Goal: Transaction & Acquisition: Book appointment/travel/reservation

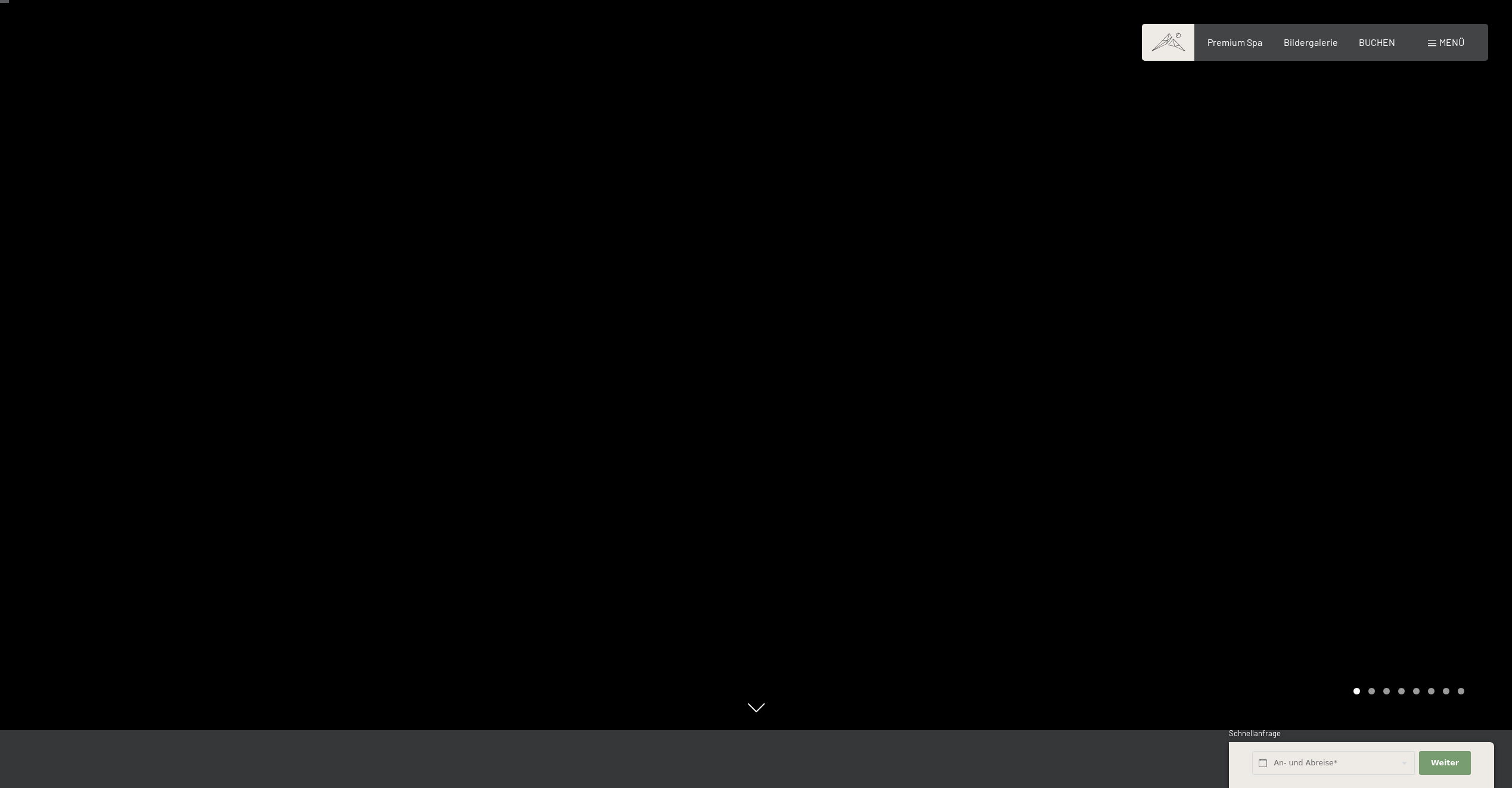
scroll to position [60, 0]
click at [1317, 38] on span "Bildergalerie" at bounding box center [1311, 40] width 54 height 11
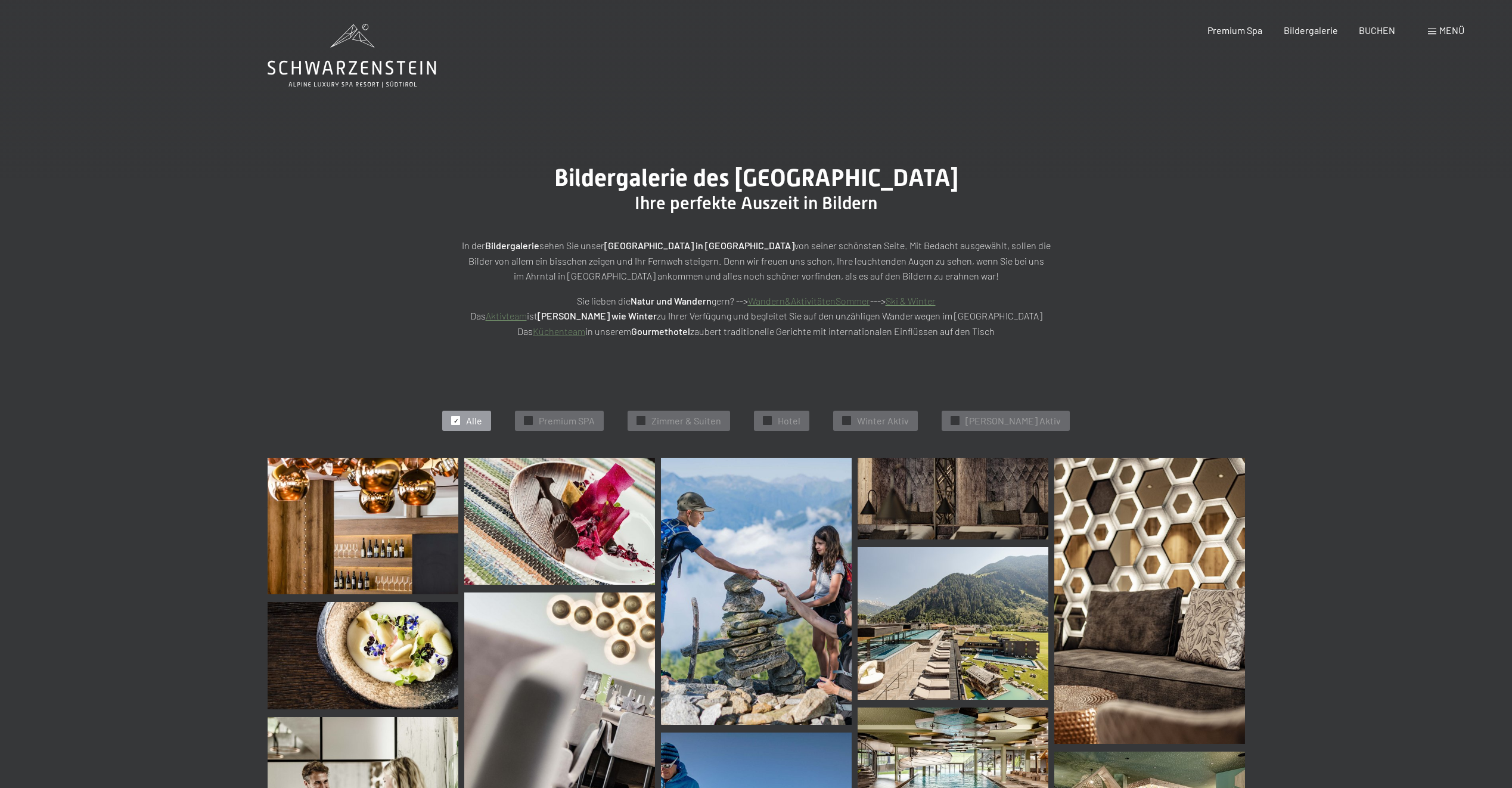
click at [396, 504] on img at bounding box center [363, 526] width 191 height 137
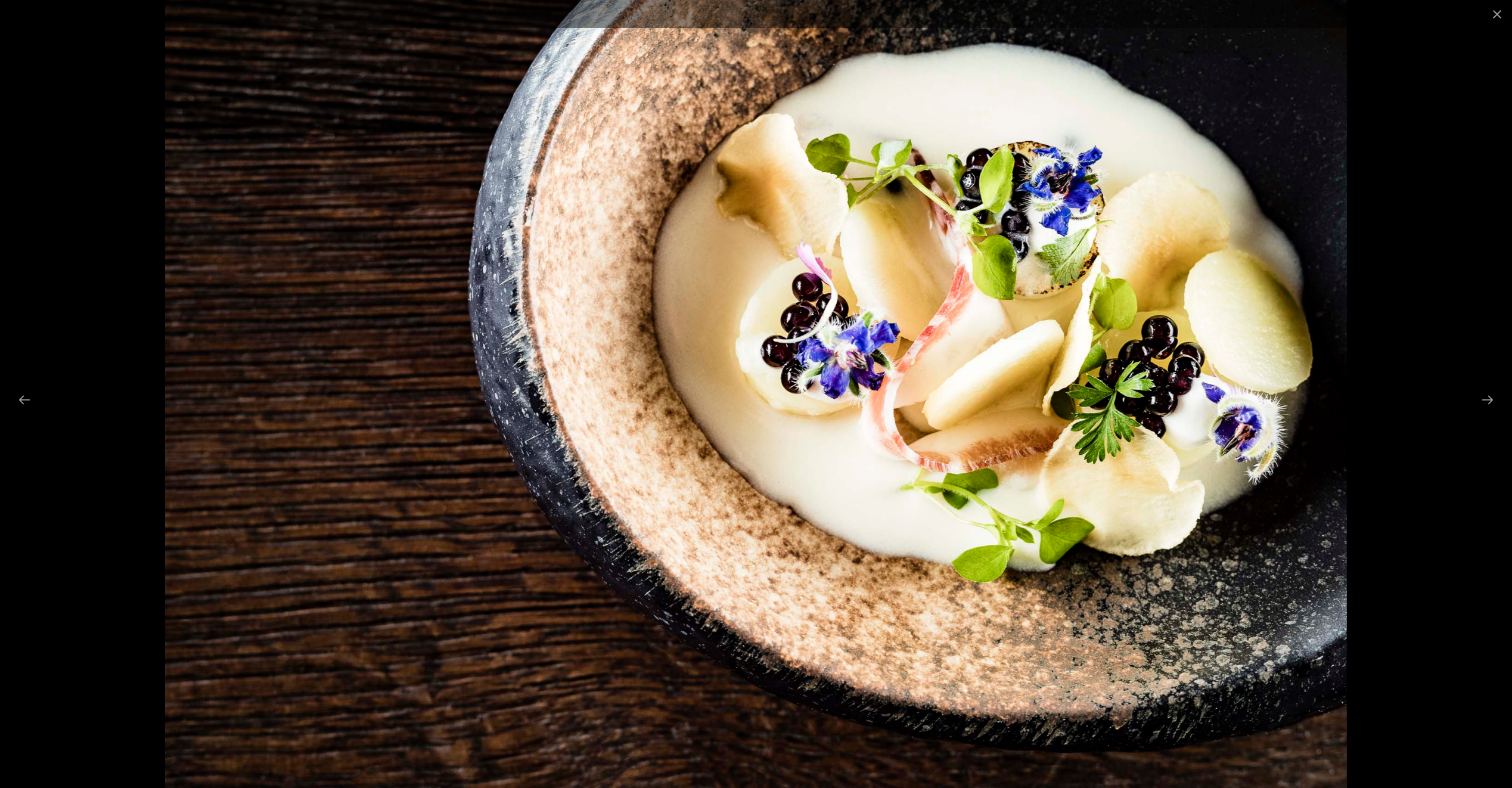
drag, startPoint x: 392, startPoint y: 389, endPoint x: 389, endPoint y: 384, distance: 5.8
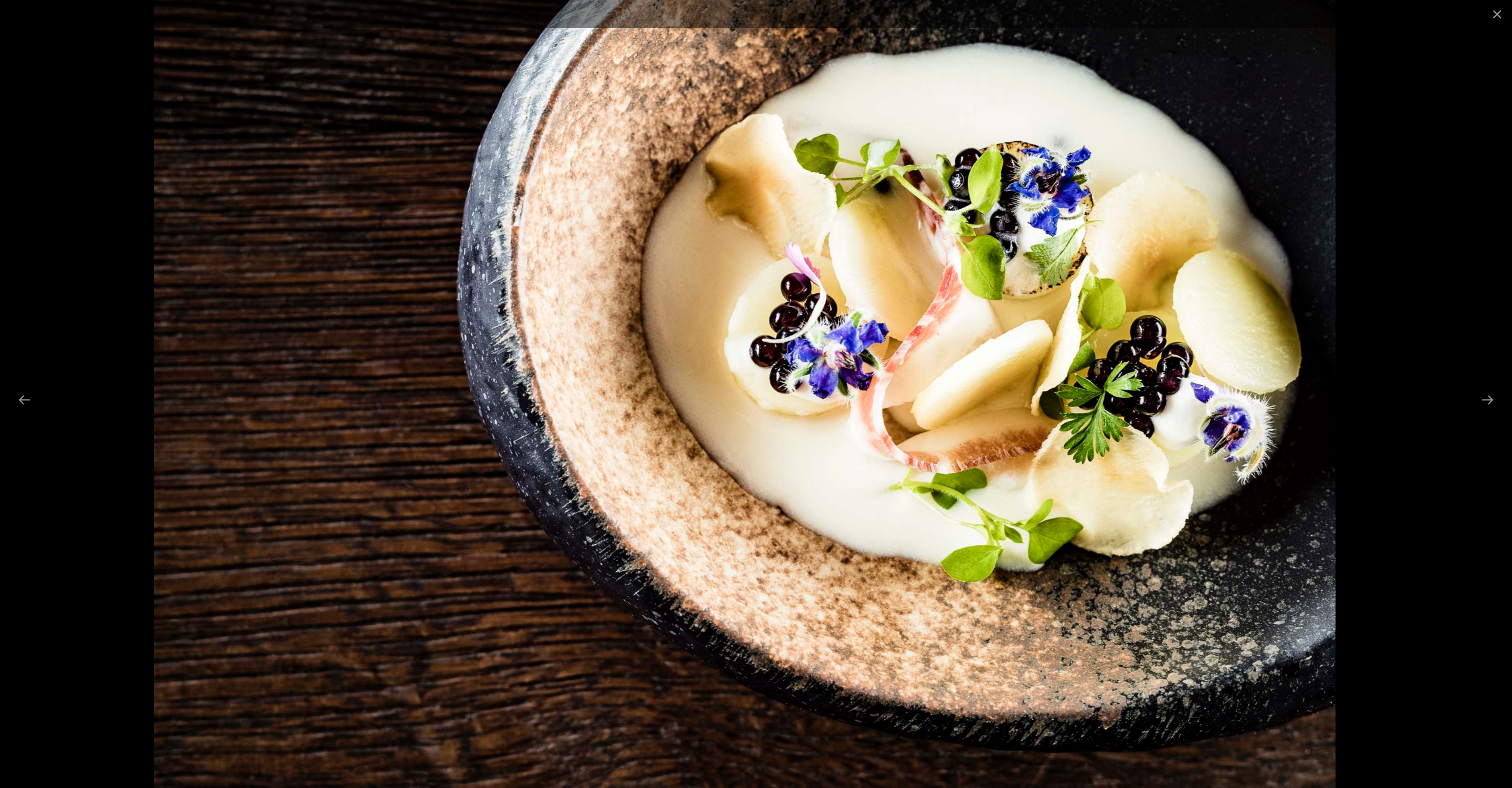
drag, startPoint x: 389, startPoint y: 384, endPoint x: 368, endPoint y: 286, distance: 100.2
click at [368, 286] on img at bounding box center [745, 394] width 1182 height 788
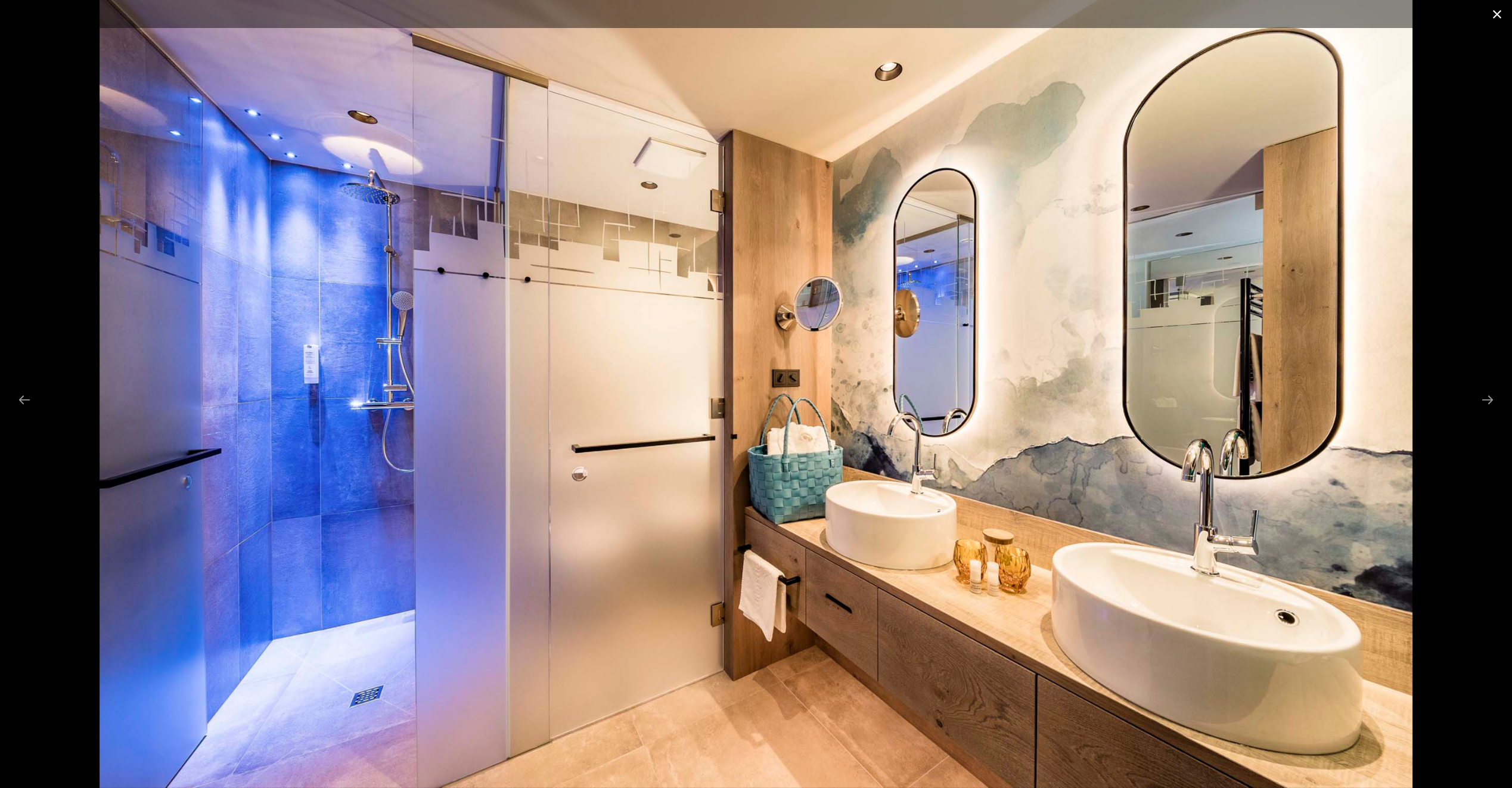
click at [1497, 12] on button "Close gallery" at bounding box center [1497, 14] width 30 height 28
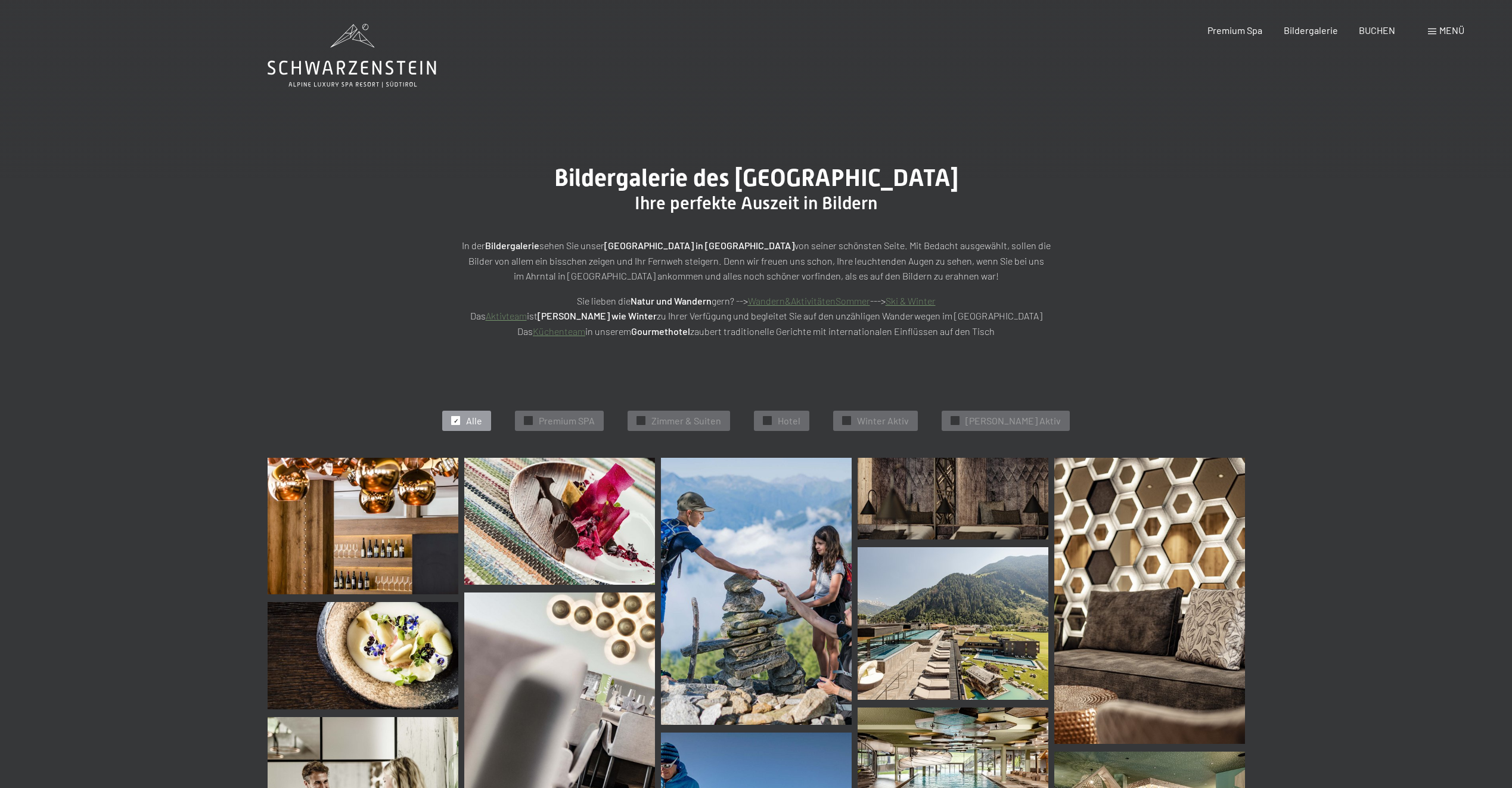
click at [1382, 156] on div "Bildergalerie des Hotel Schwarzenstein Luttach Ihre perfekte Auszeit in Bildern…" at bounding box center [756, 251] width 1512 height 264
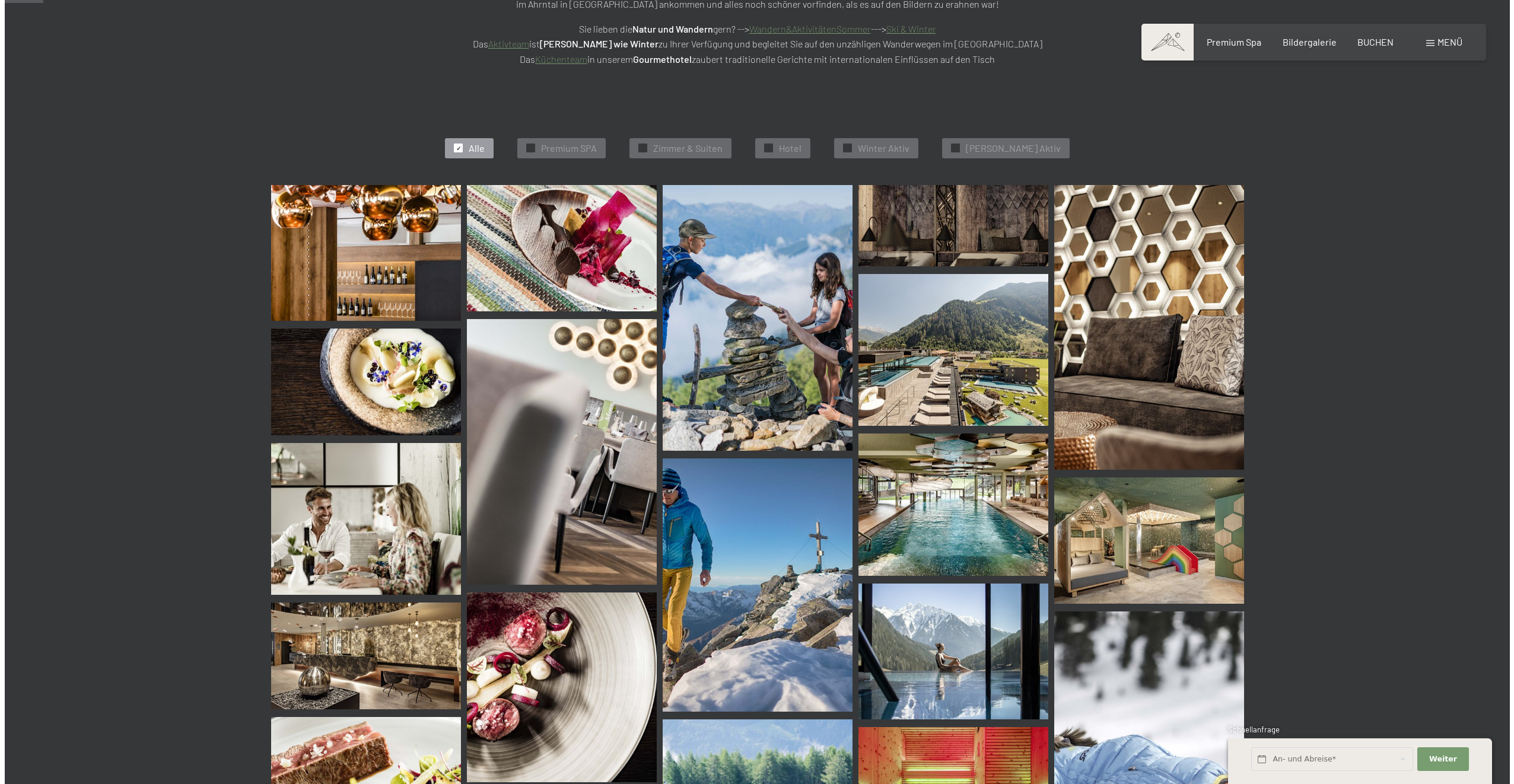
scroll to position [415, 0]
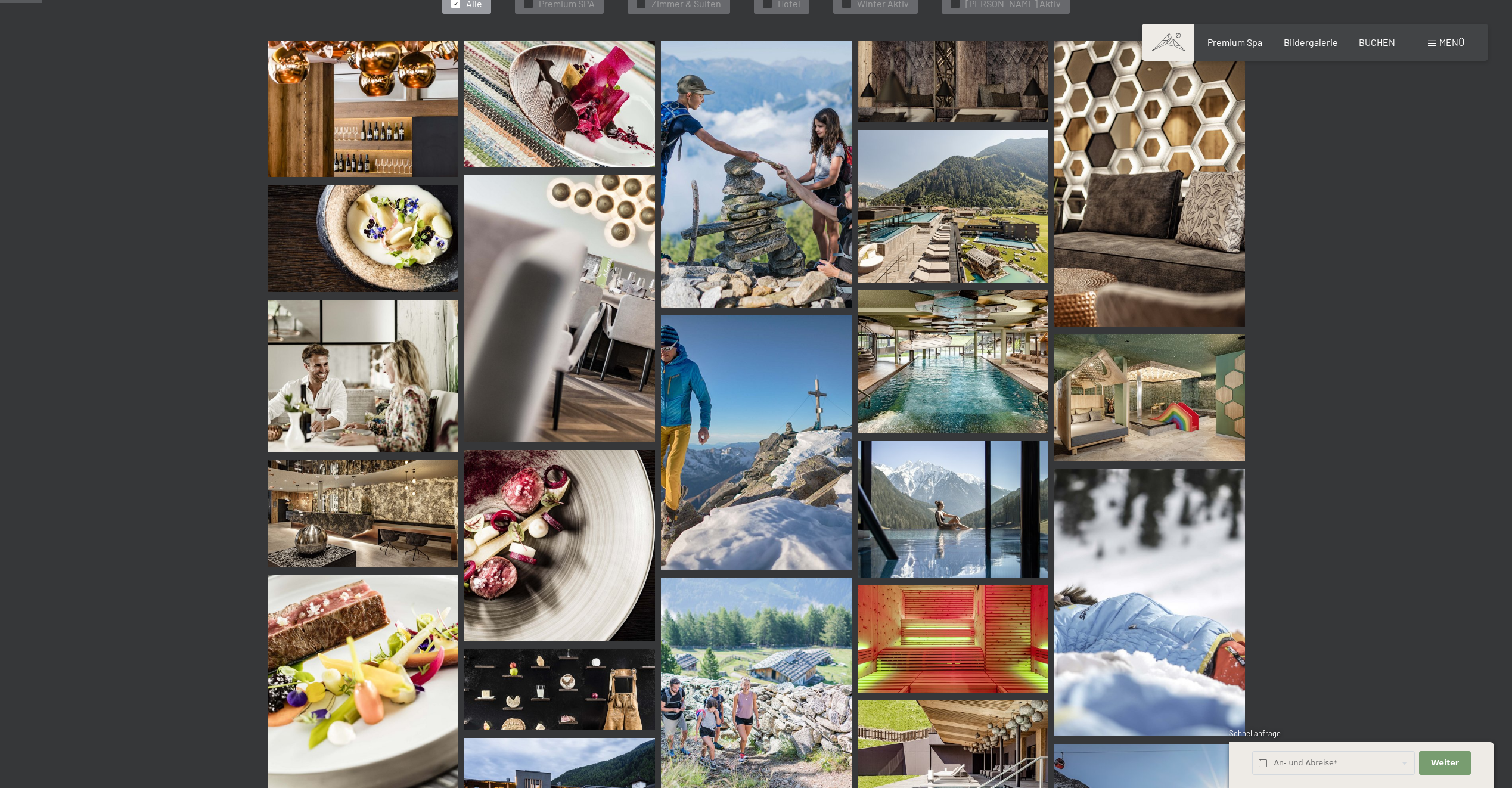
click at [1432, 42] on span at bounding box center [1432, 43] width 9 height 6
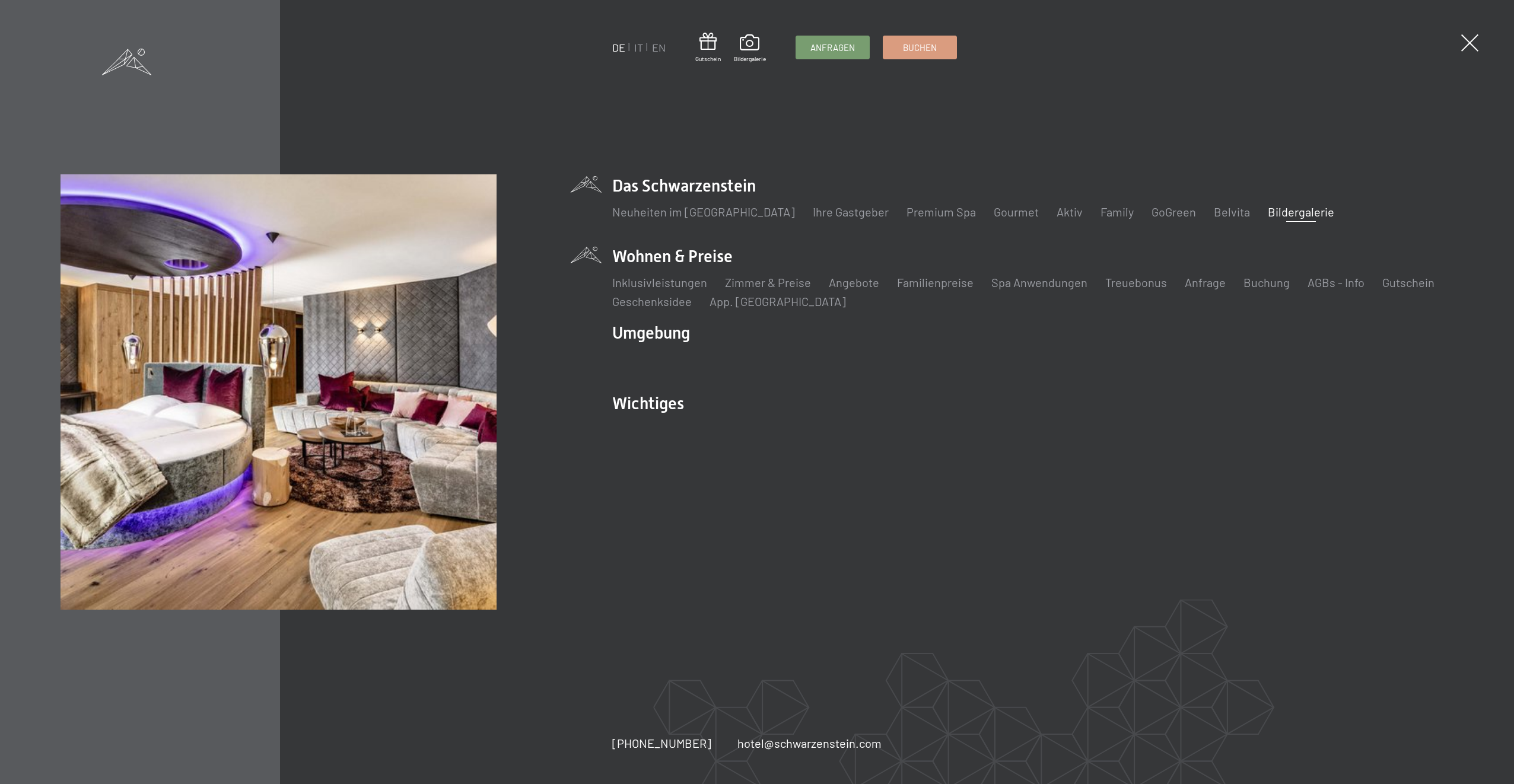
click at [697, 252] on li "Wohnen & Preise Inklusivleistungen Zimmer & Preise Liste Angebote Liste Familie…" at bounding box center [1032, 277] width 841 height 65
click at [773, 286] on link "Zimmer & Preise" at bounding box center [768, 282] width 86 height 15
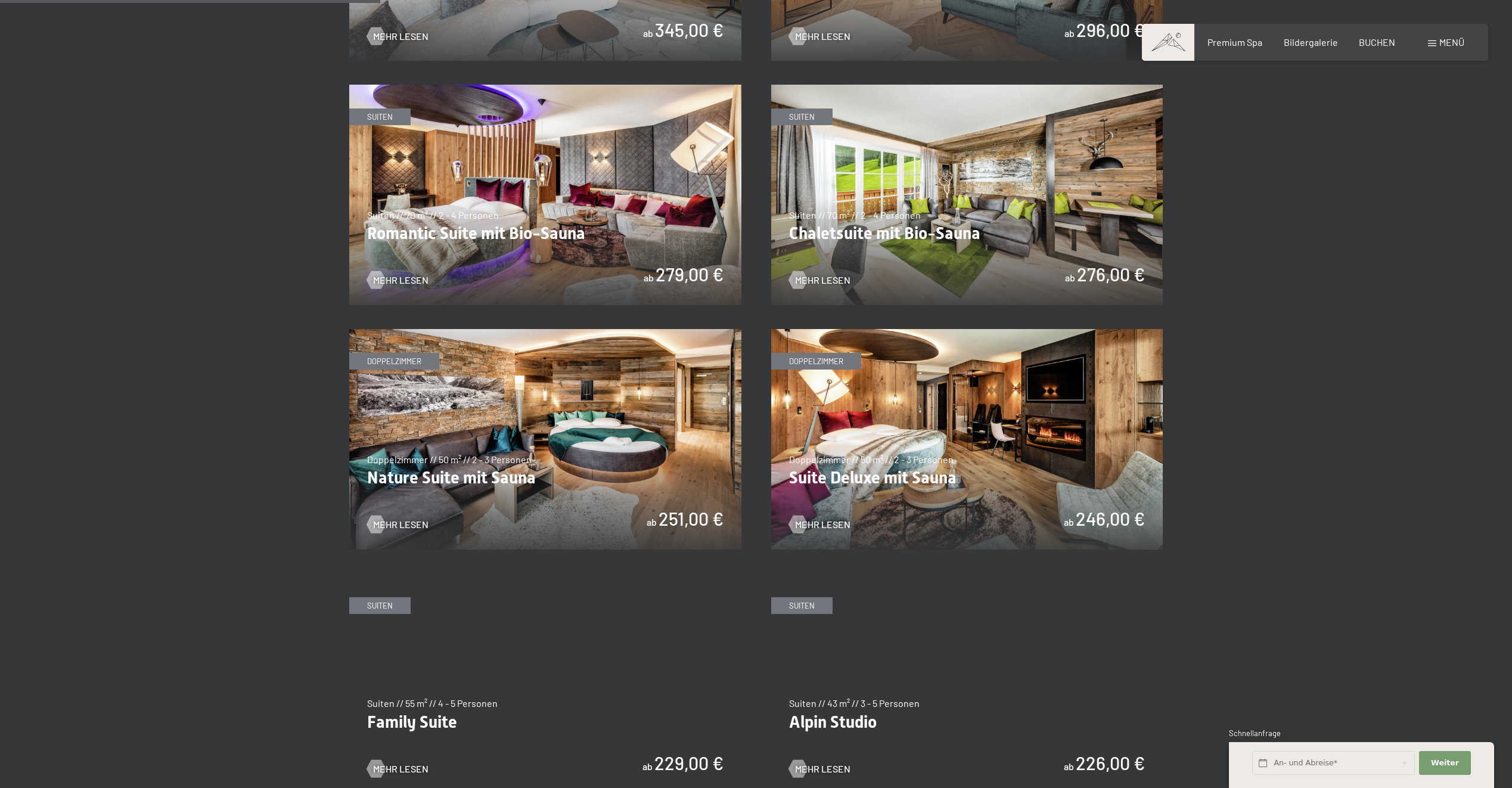
scroll to position [954, 0]
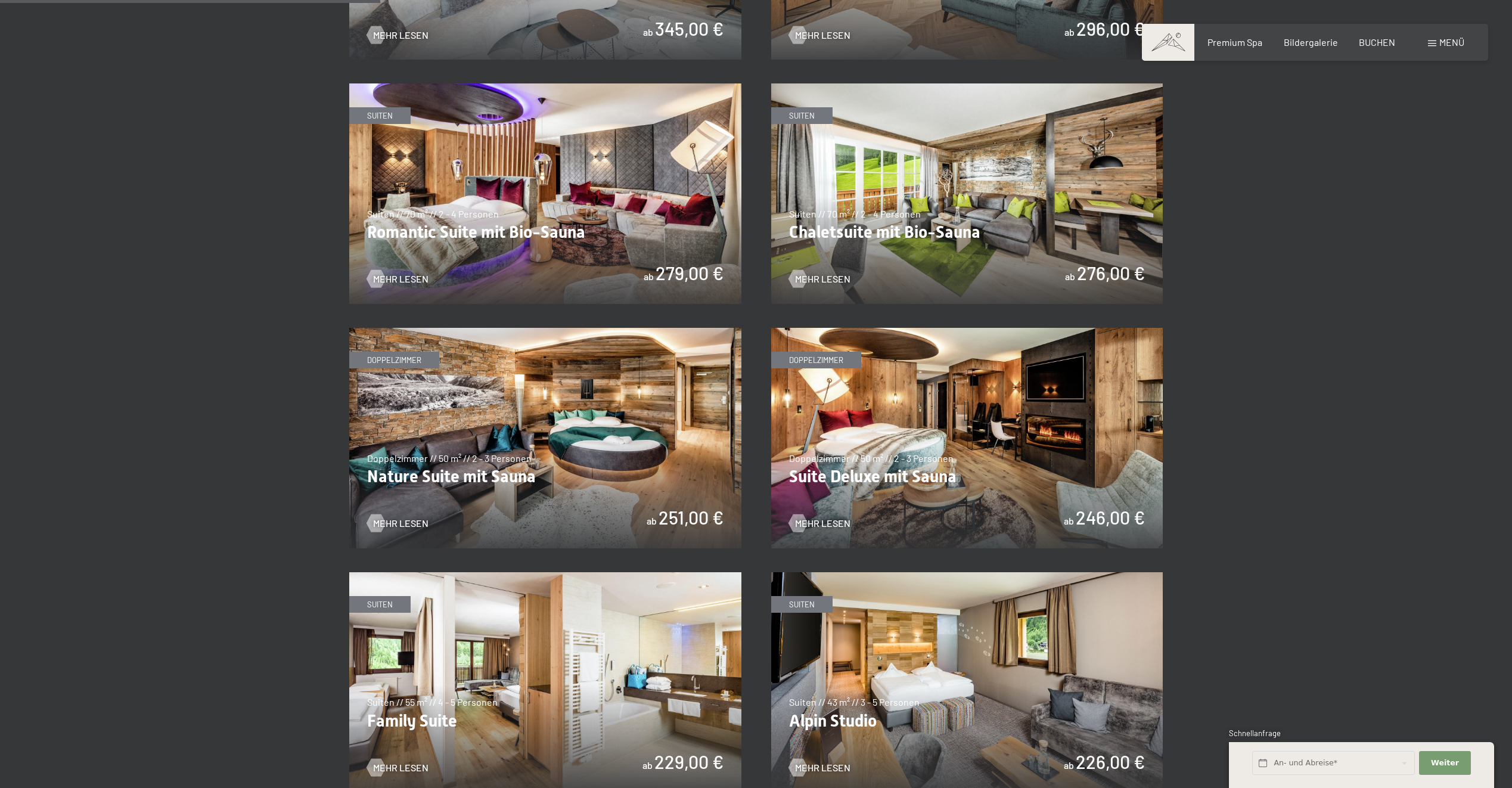
click at [1101, 518] on img at bounding box center [967, 438] width 392 height 221
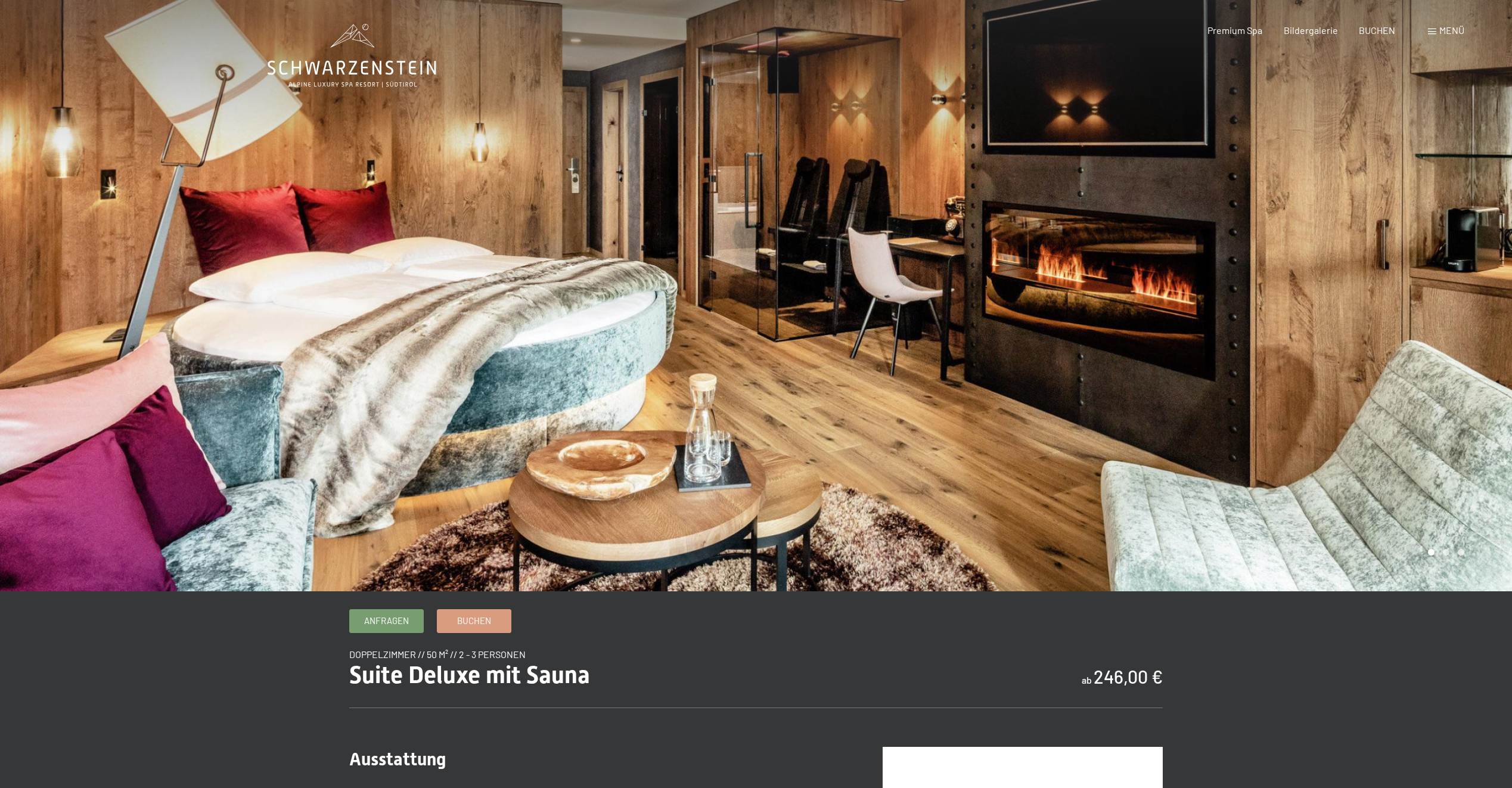
click at [1079, 508] on div at bounding box center [1134, 296] width 756 height 591
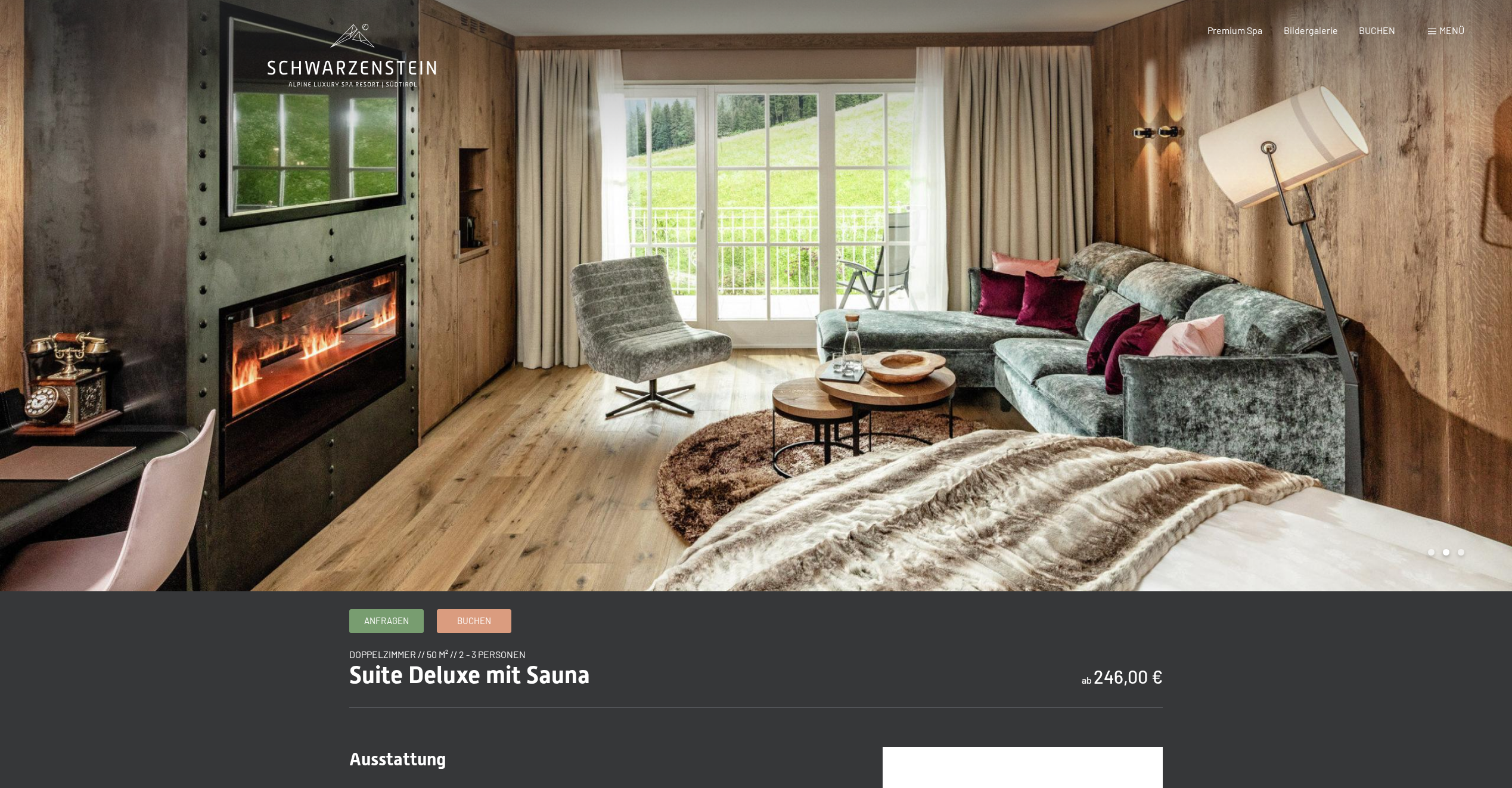
click at [1077, 509] on div at bounding box center [1134, 296] width 756 height 591
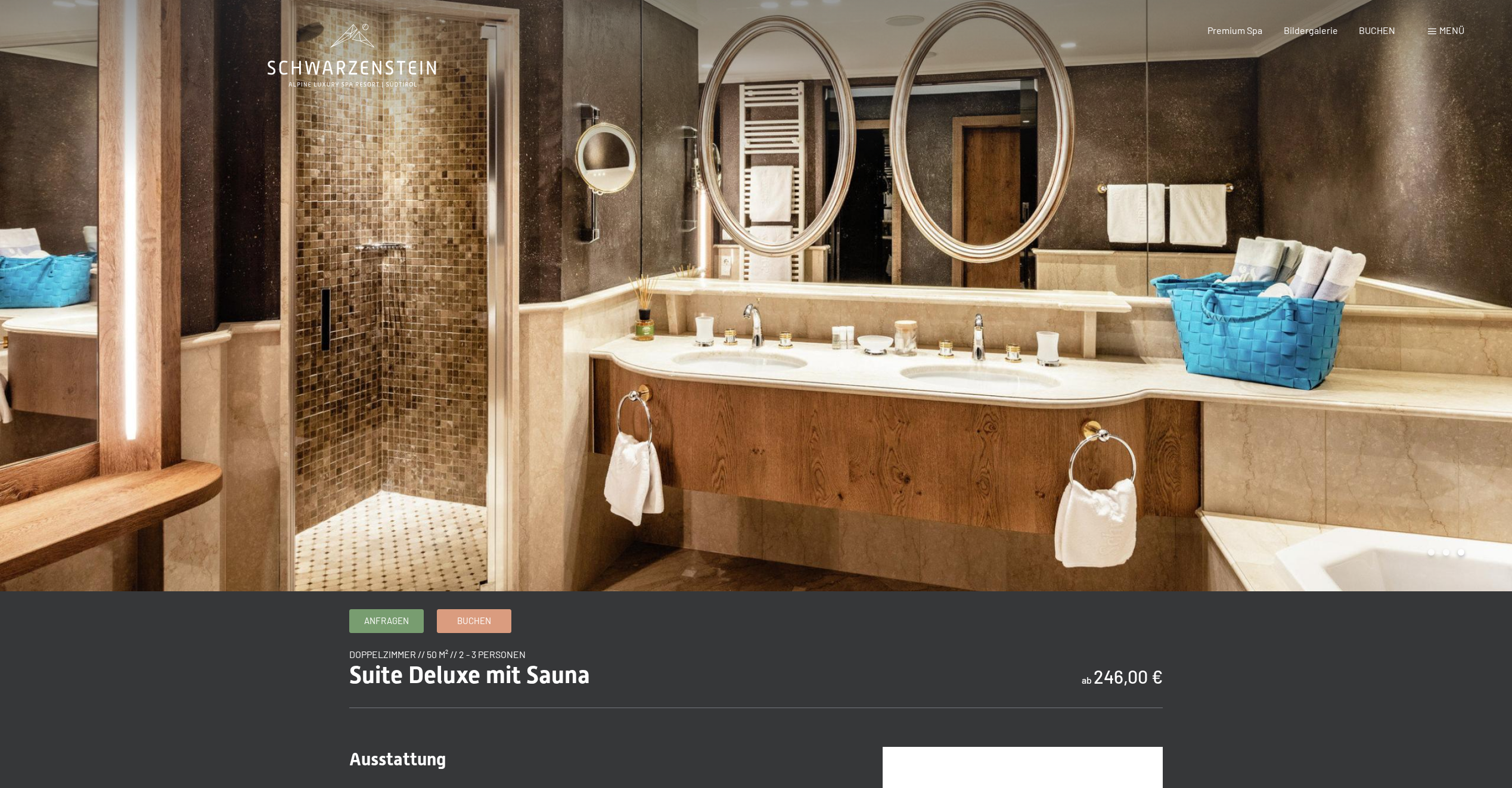
click at [1077, 509] on div at bounding box center [1134, 296] width 756 height 591
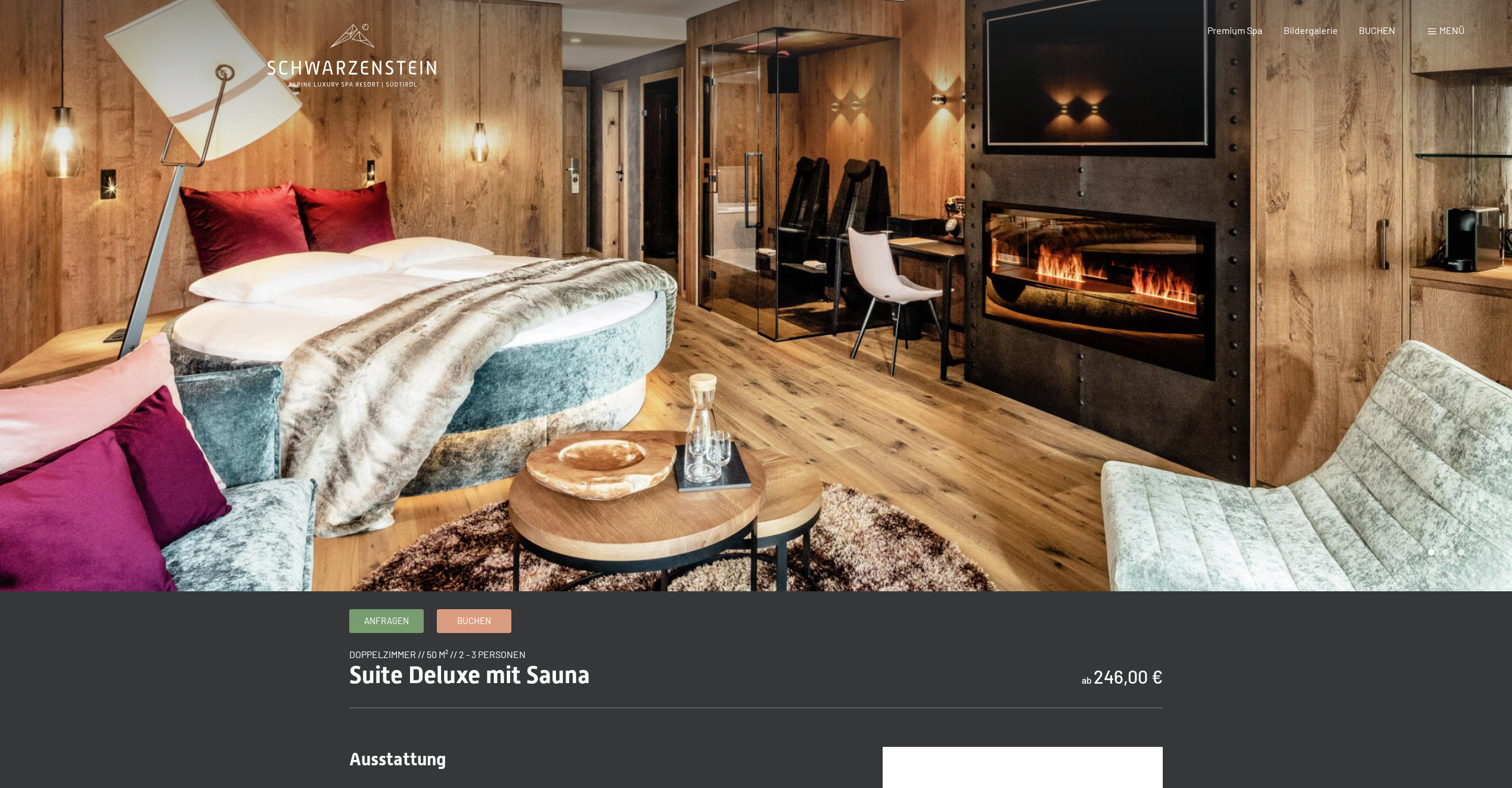
click at [1077, 509] on div at bounding box center [1134, 296] width 756 height 591
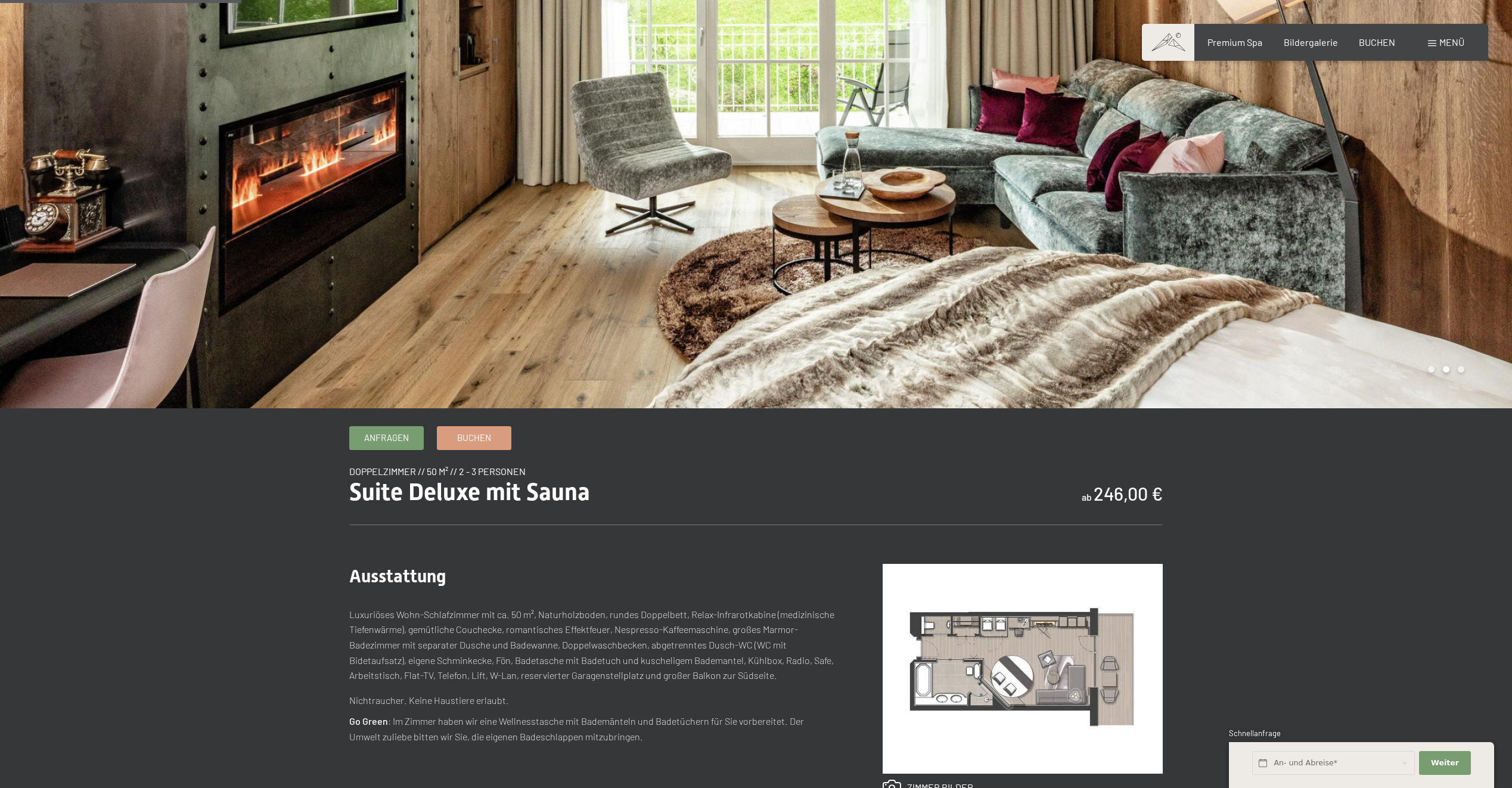
scroll to position [298, 0]
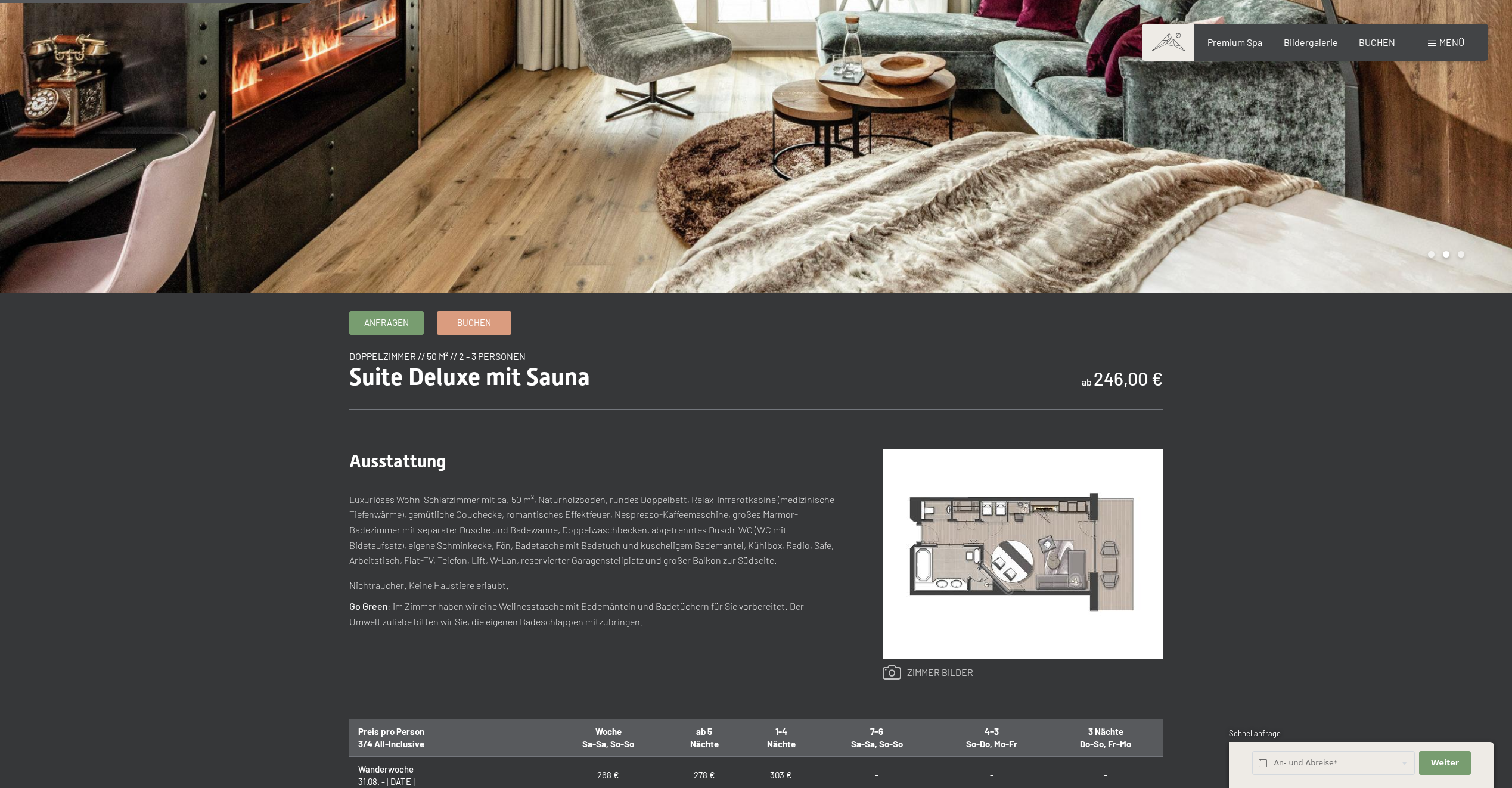
click at [940, 675] on link at bounding box center [928, 672] width 91 height 15
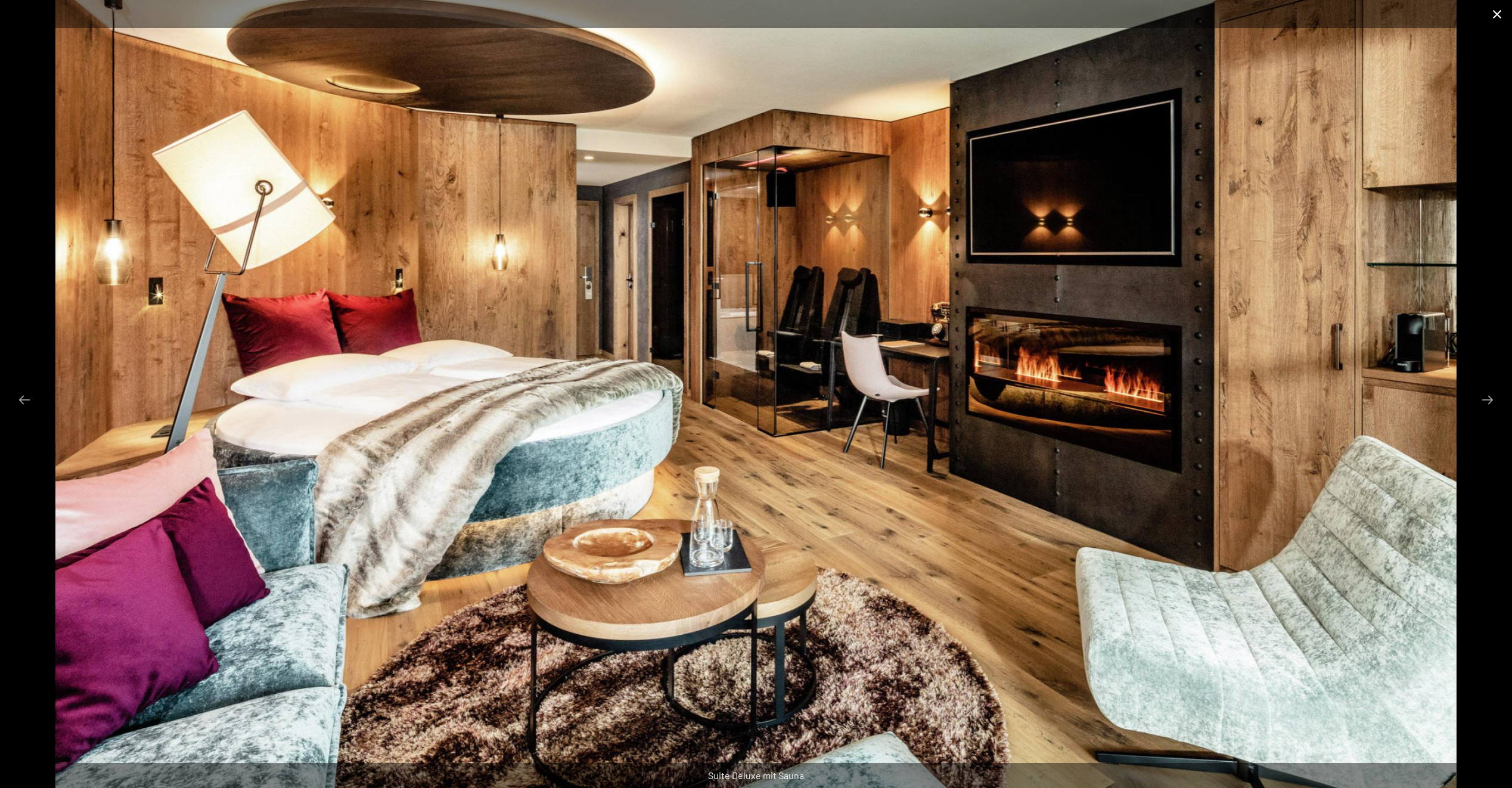
click at [1497, 17] on button "Close gallery" at bounding box center [1497, 14] width 30 height 28
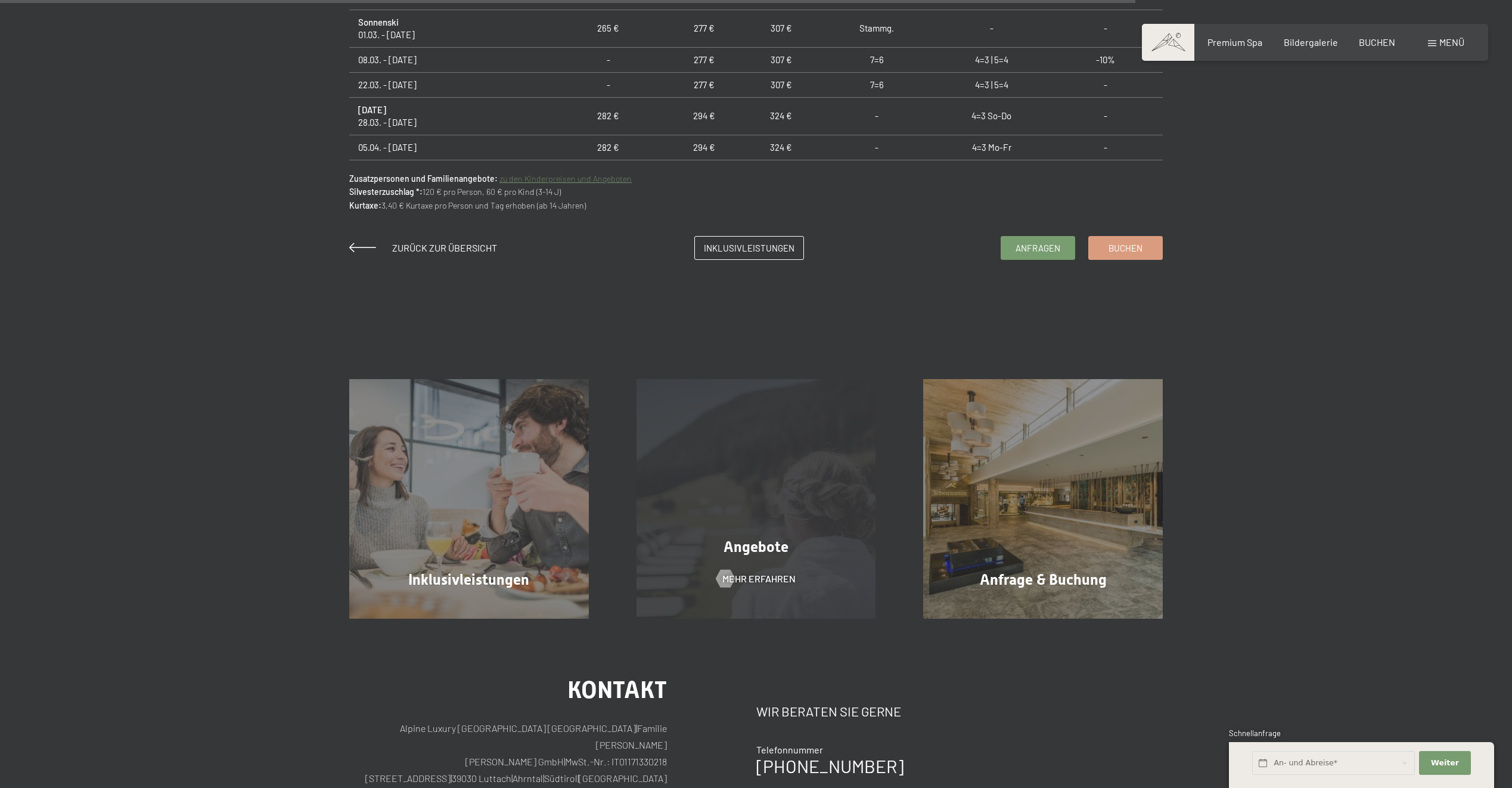
scroll to position [1073, 0]
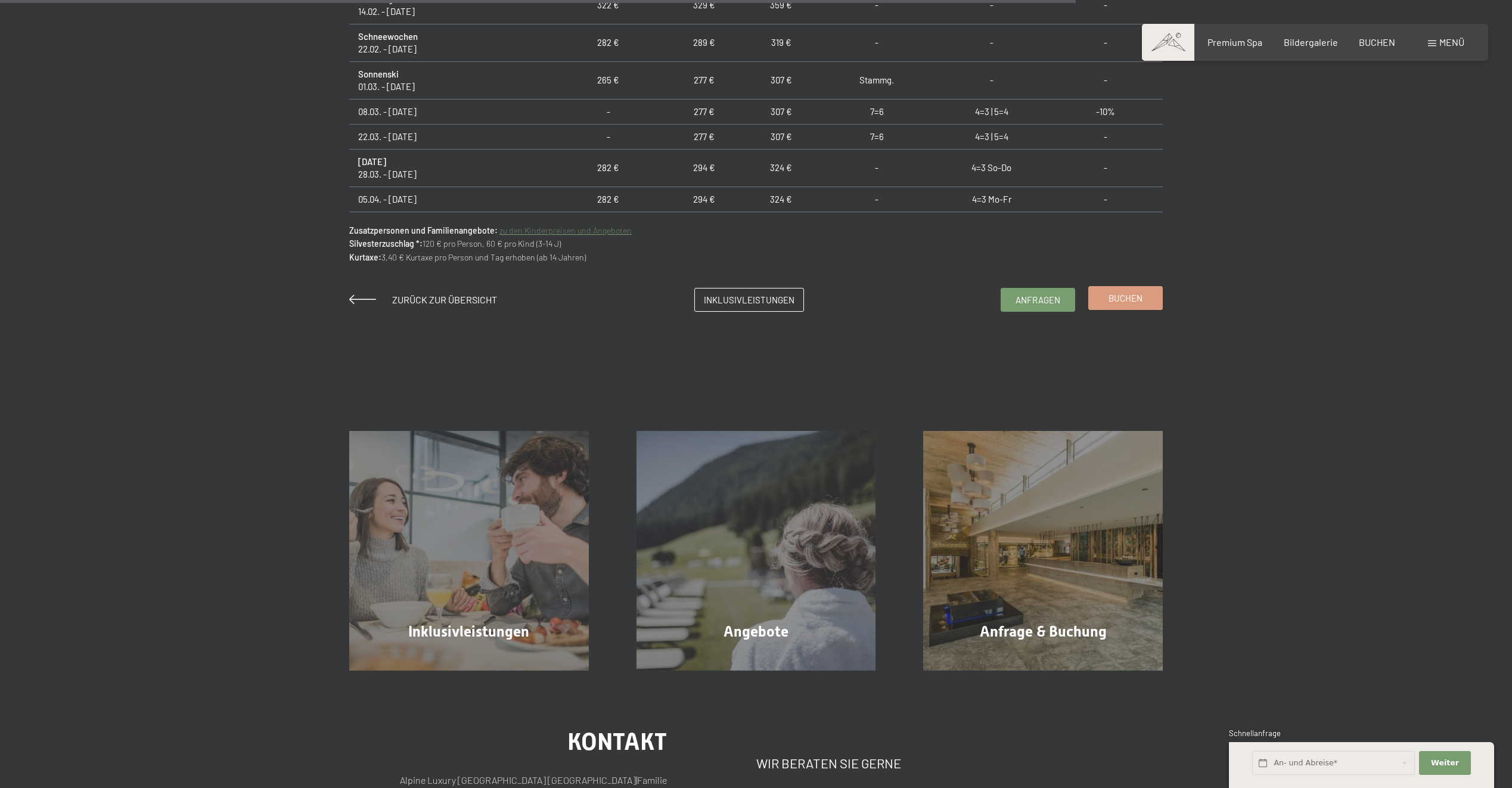
click at [1126, 304] on span "Buchen" at bounding box center [1125, 298] width 34 height 13
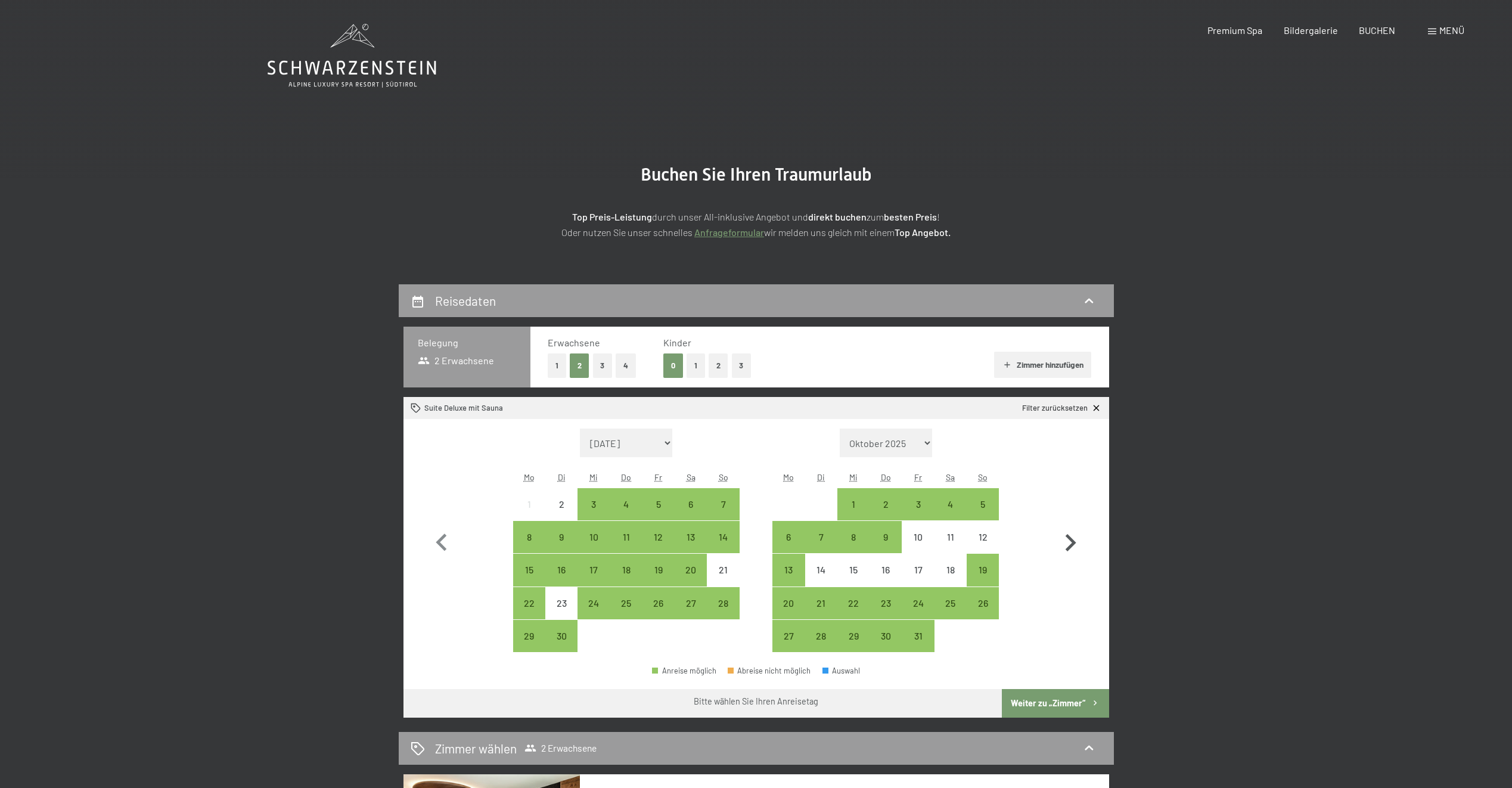
click at [1071, 539] on icon "button" at bounding box center [1071, 543] width 11 height 17
select select "[DATE]"
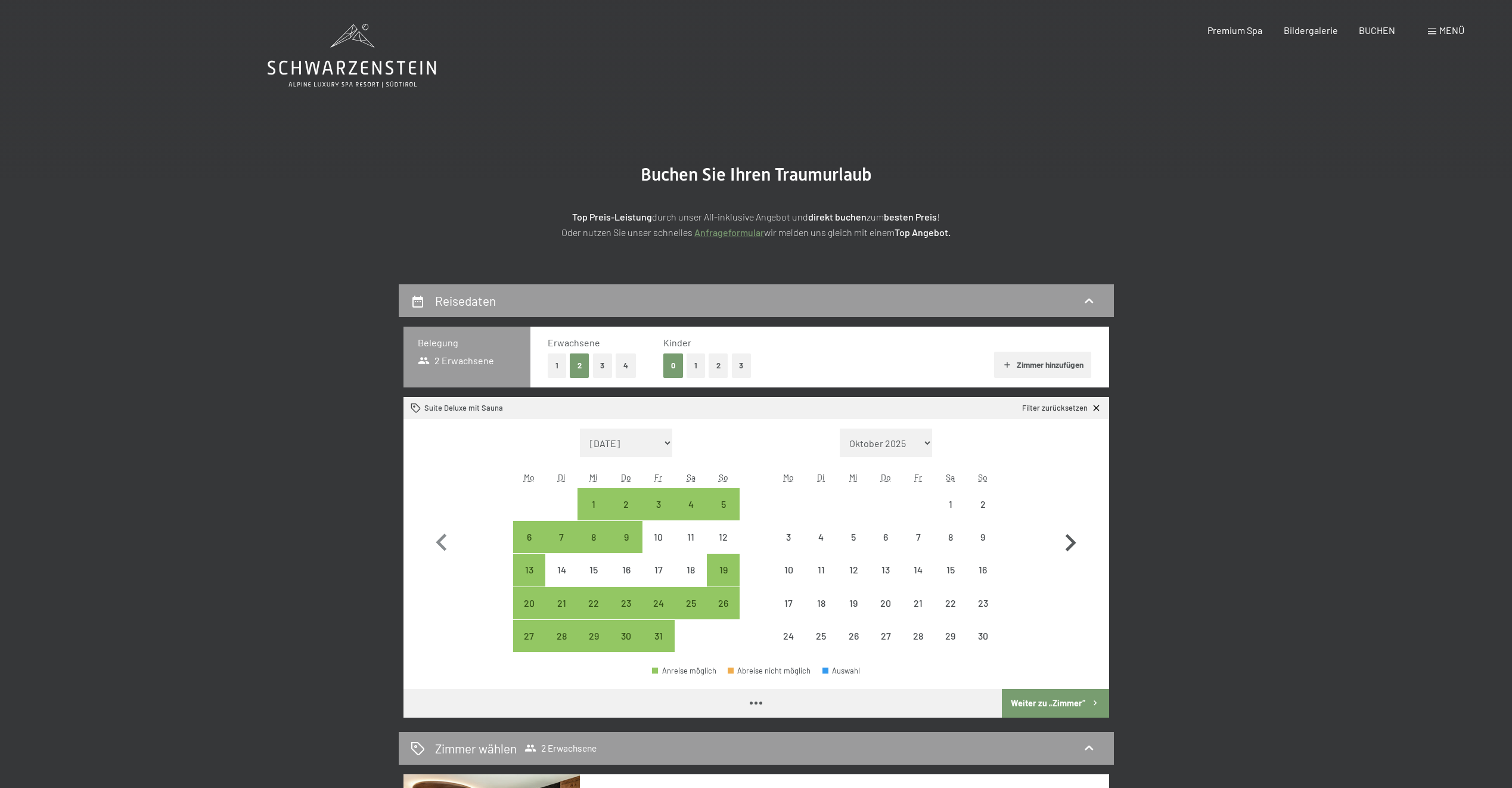
select select "[DATE]"
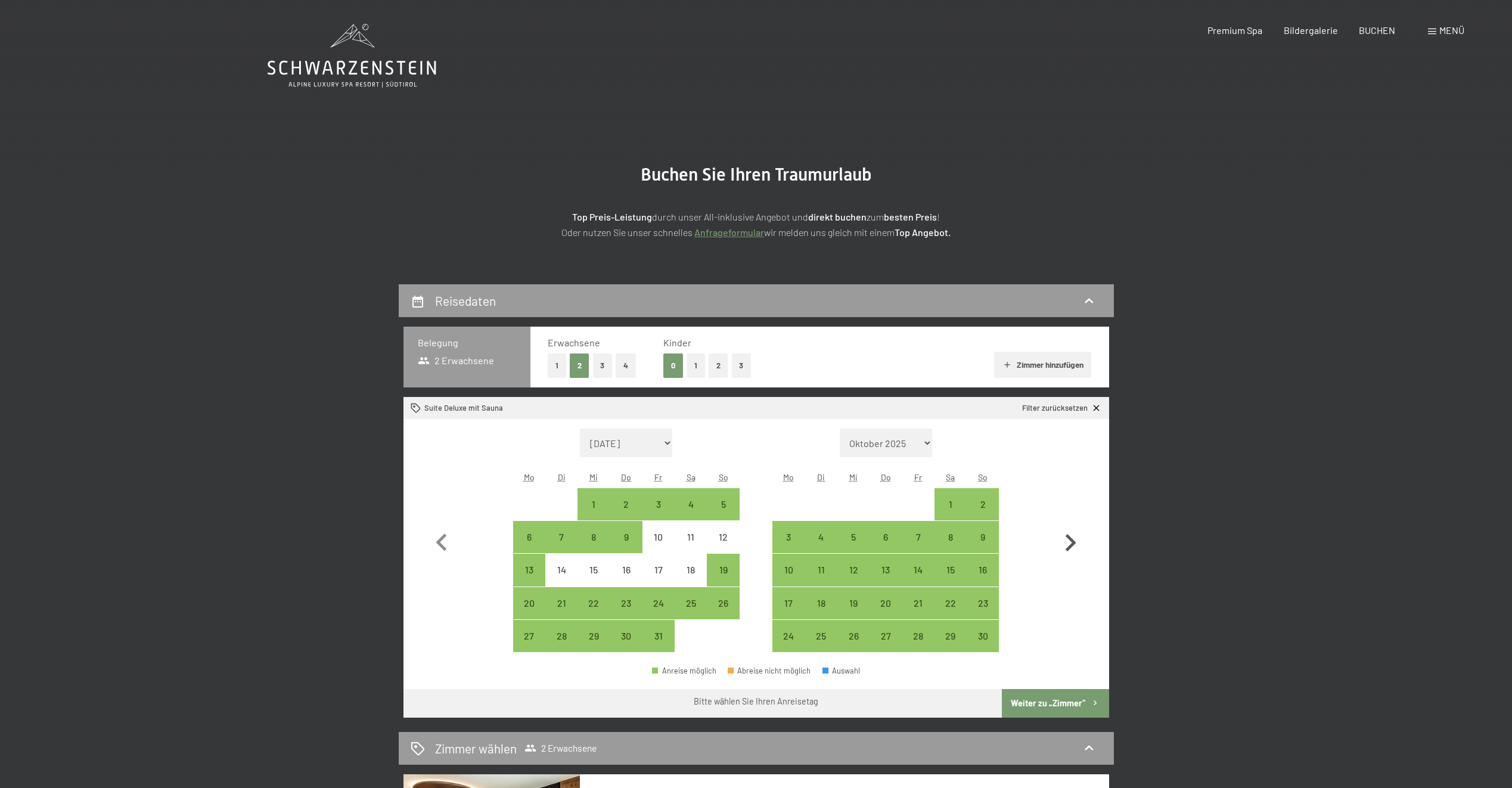
click at [1071, 539] on icon "button" at bounding box center [1071, 543] width 11 height 17
select select "[DATE]"
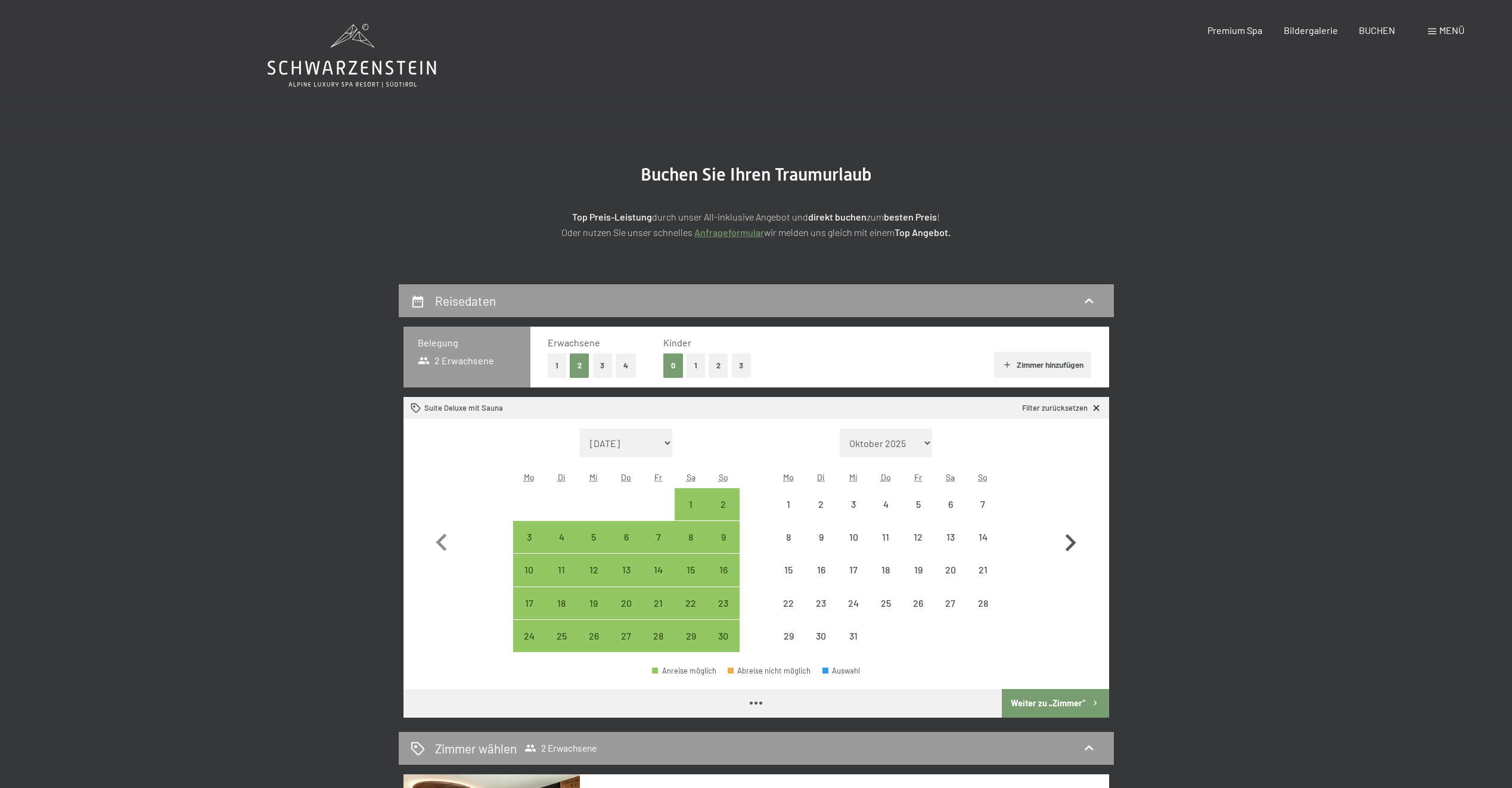
click at [1071, 539] on icon "button" at bounding box center [1071, 543] width 11 height 17
select select "[DATE]"
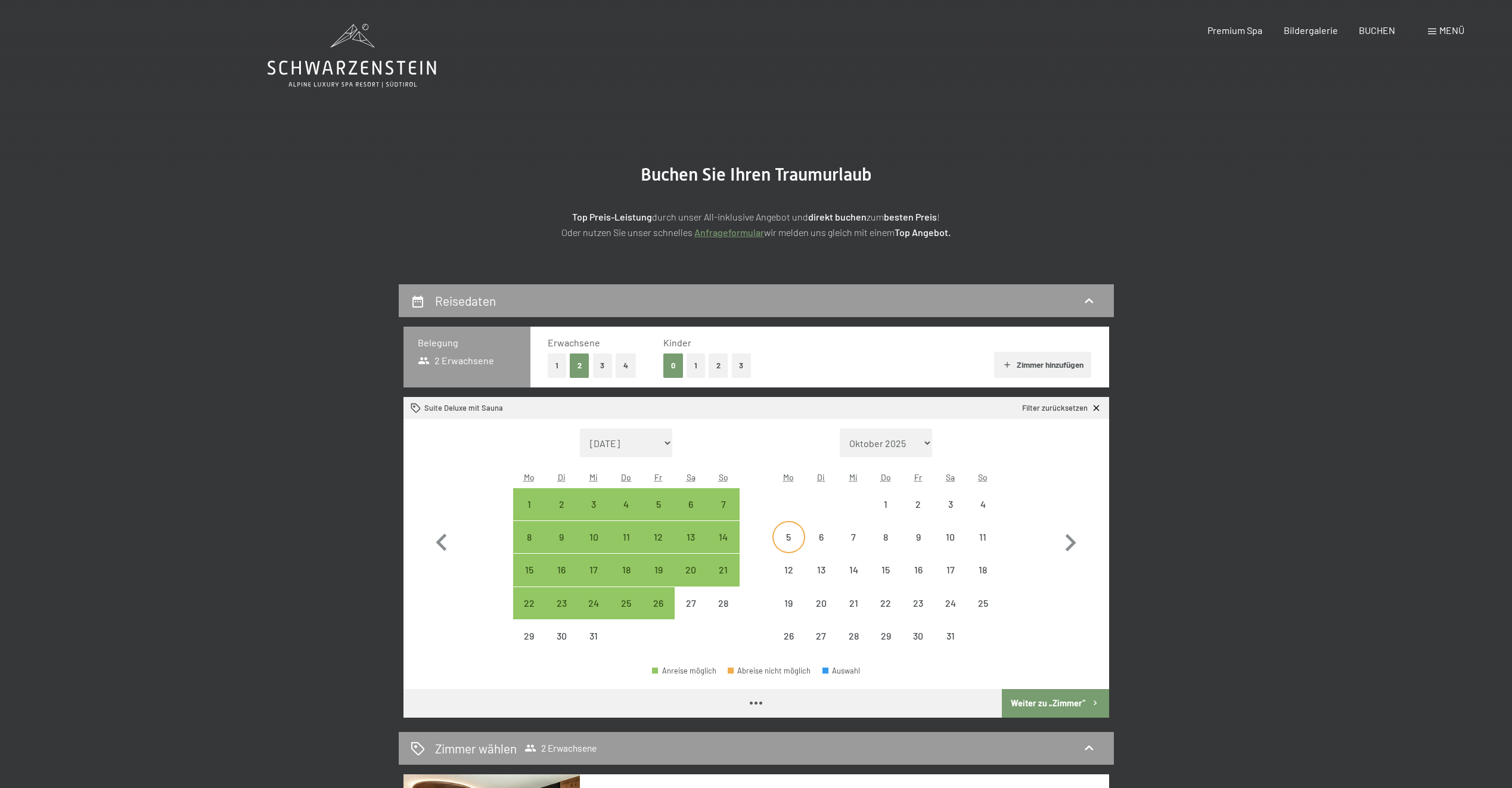
select select "[DATE]"
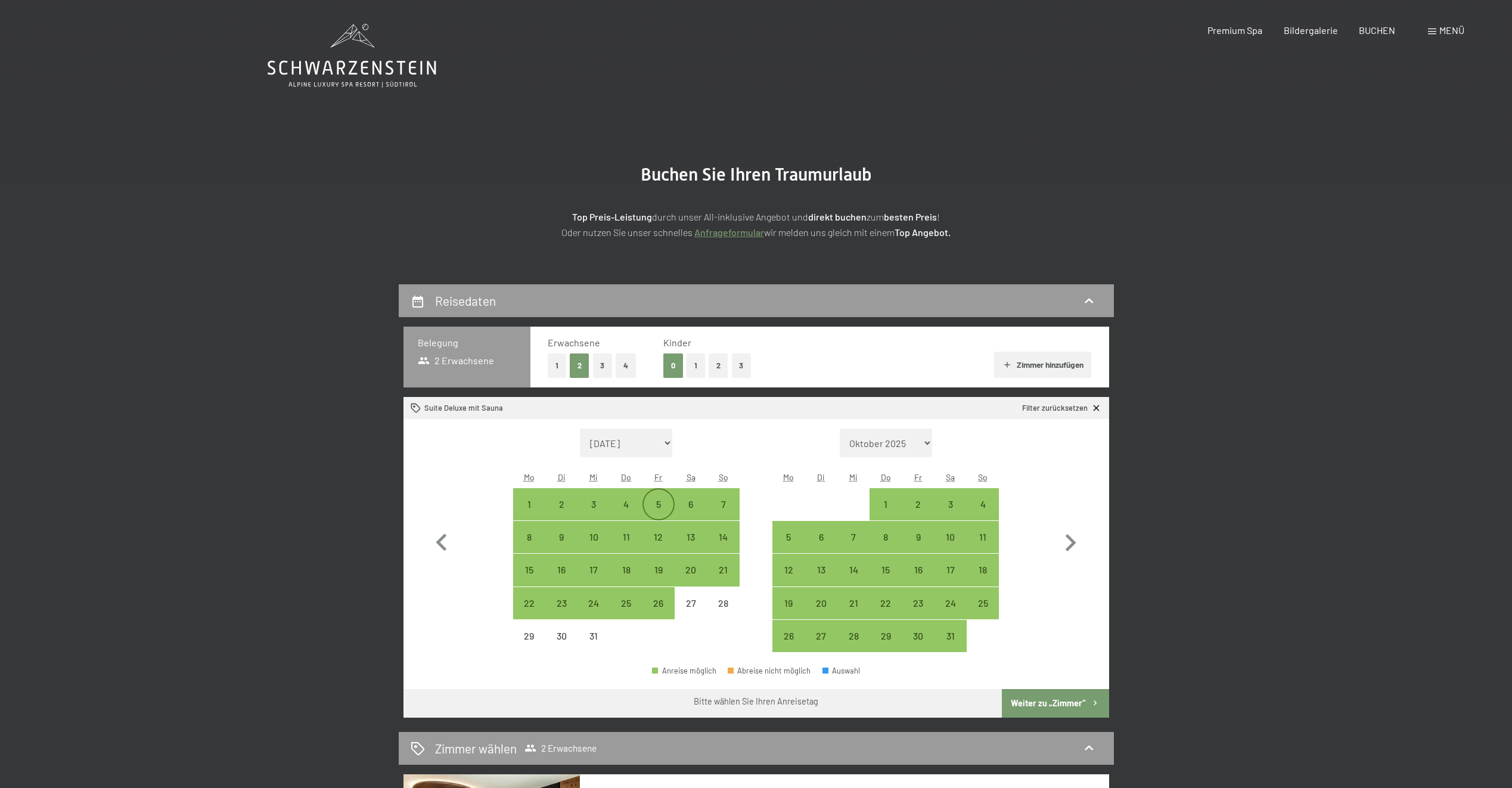
click at [663, 503] on div "5" at bounding box center [658, 514] width 30 height 30
select select "[DATE]"
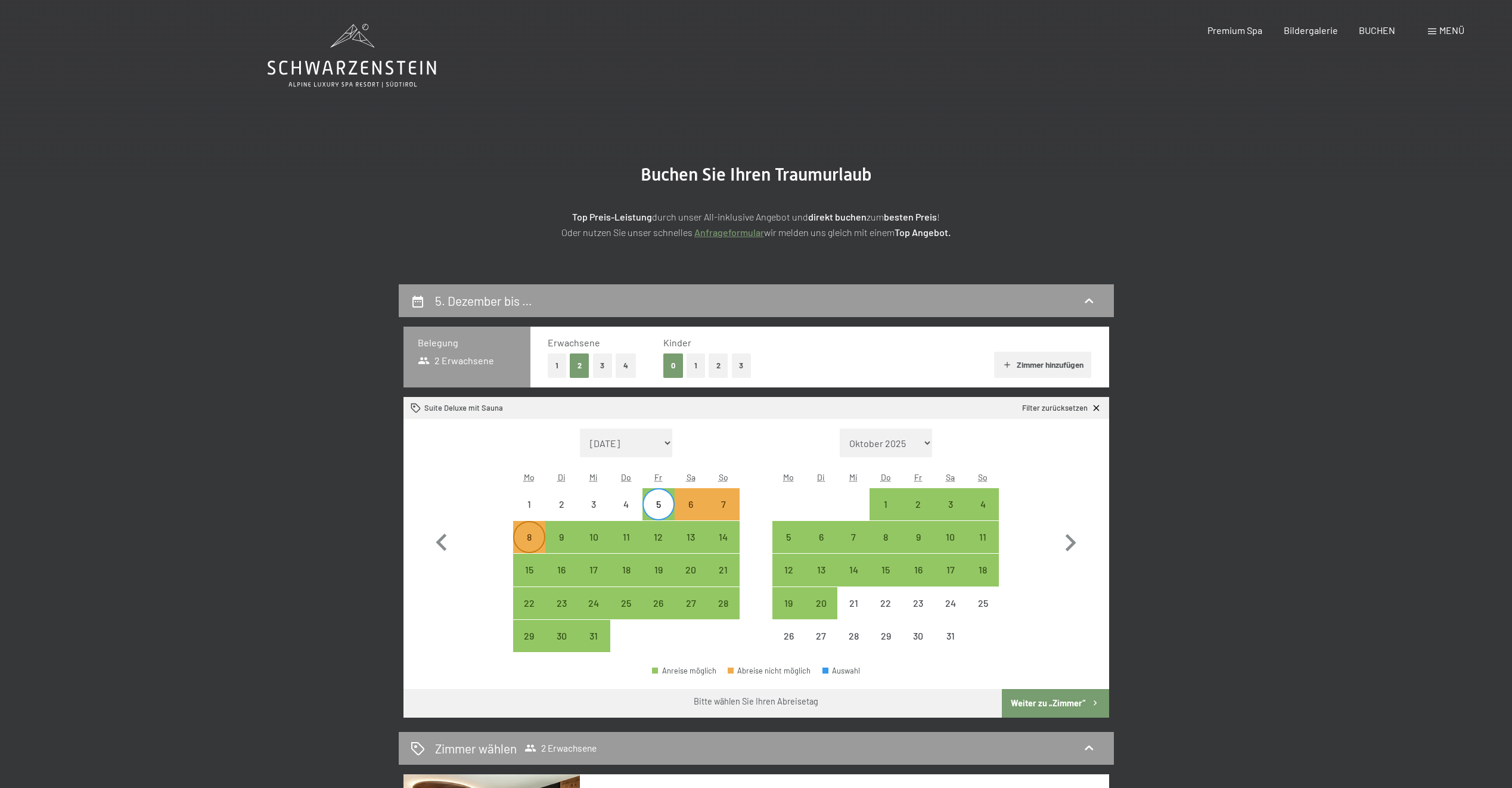
click at [523, 530] on div "8" at bounding box center [529, 537] width 30 height 30
select select "[DATE]"
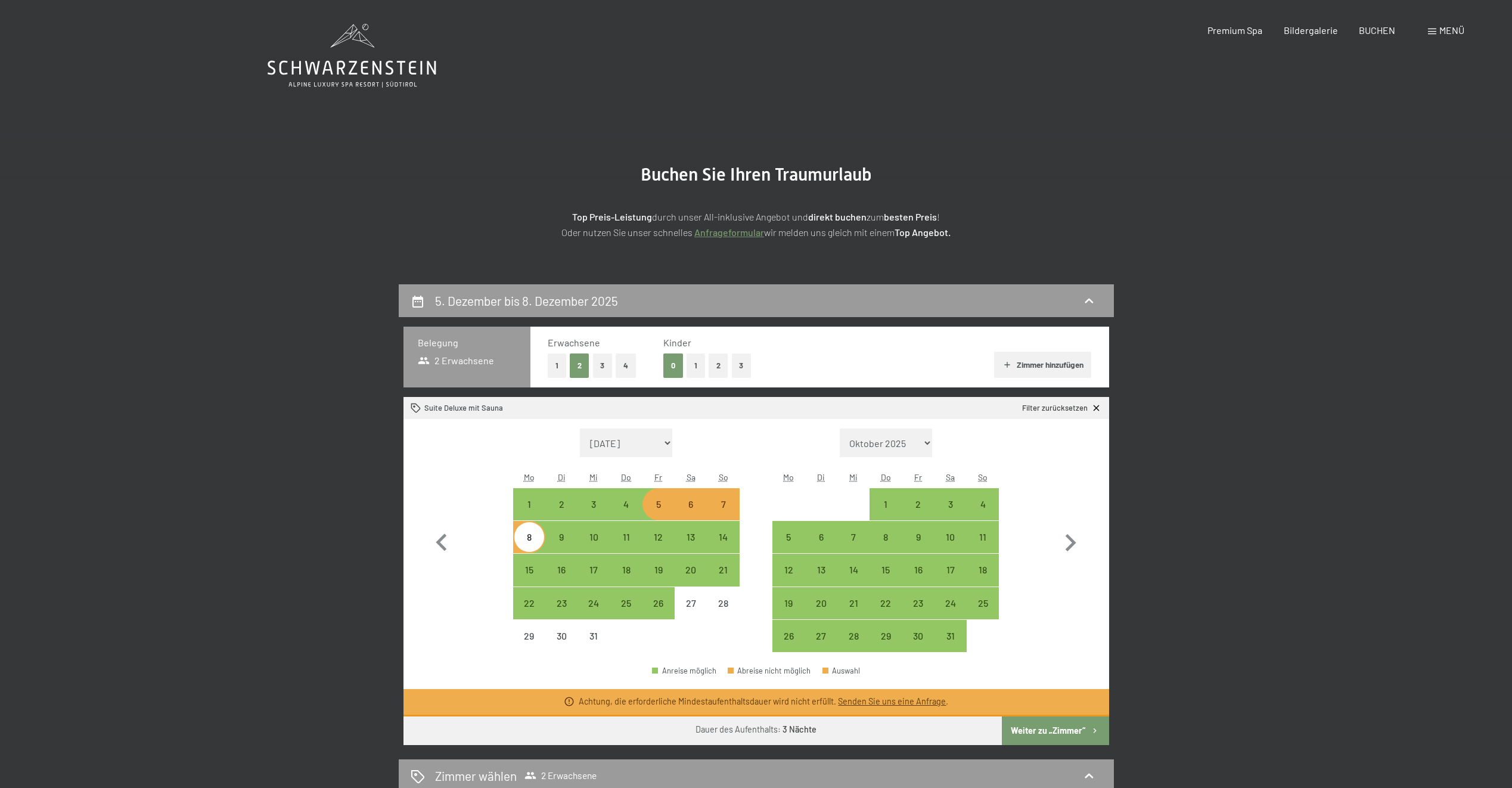
click at [1069, 731] on button "Weiter zu „Zimmer“" at bounding box center [1055, 730] width 107 height 28
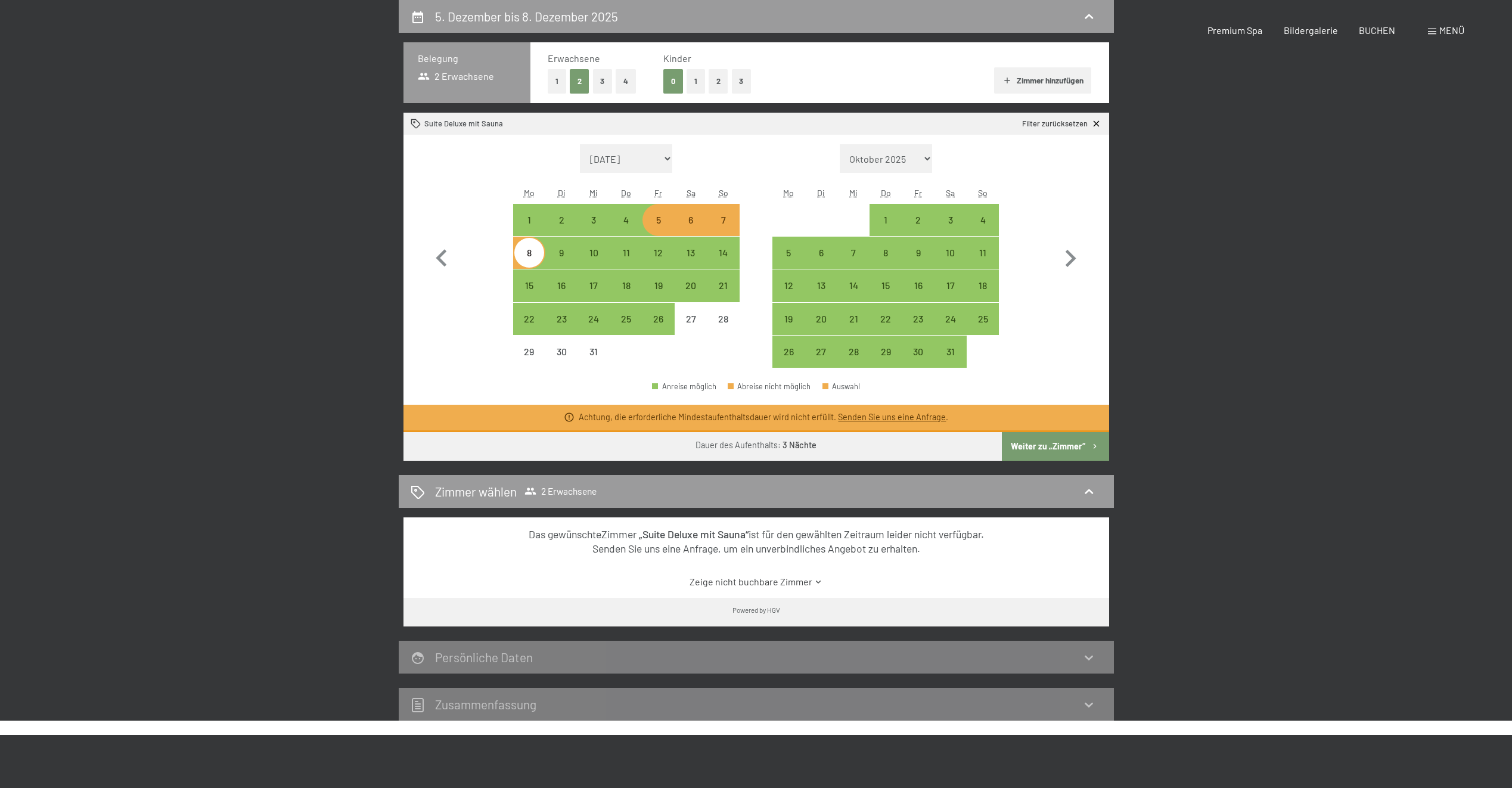
select select "[DATE]"
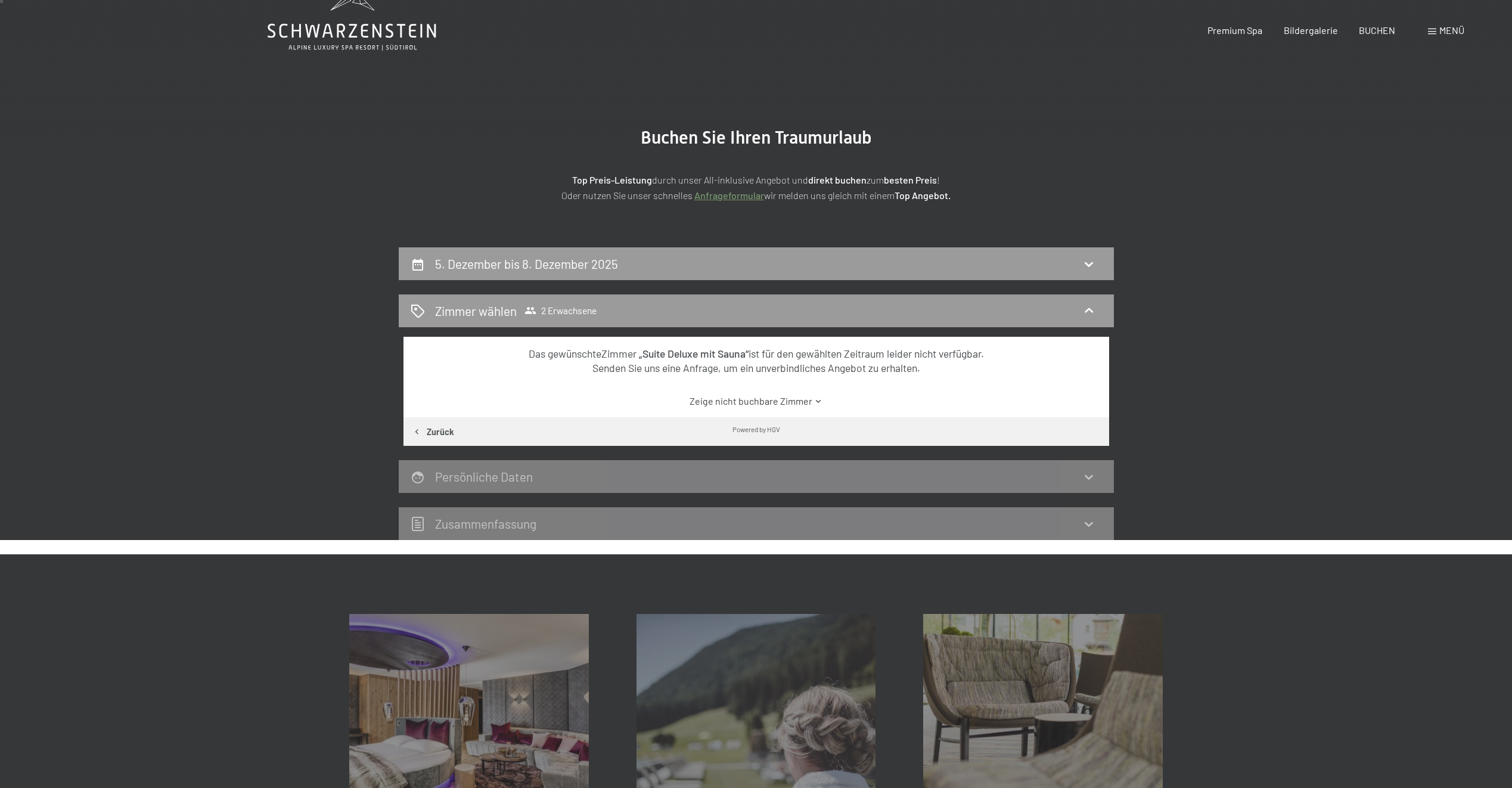
scroll to position [0, 0]
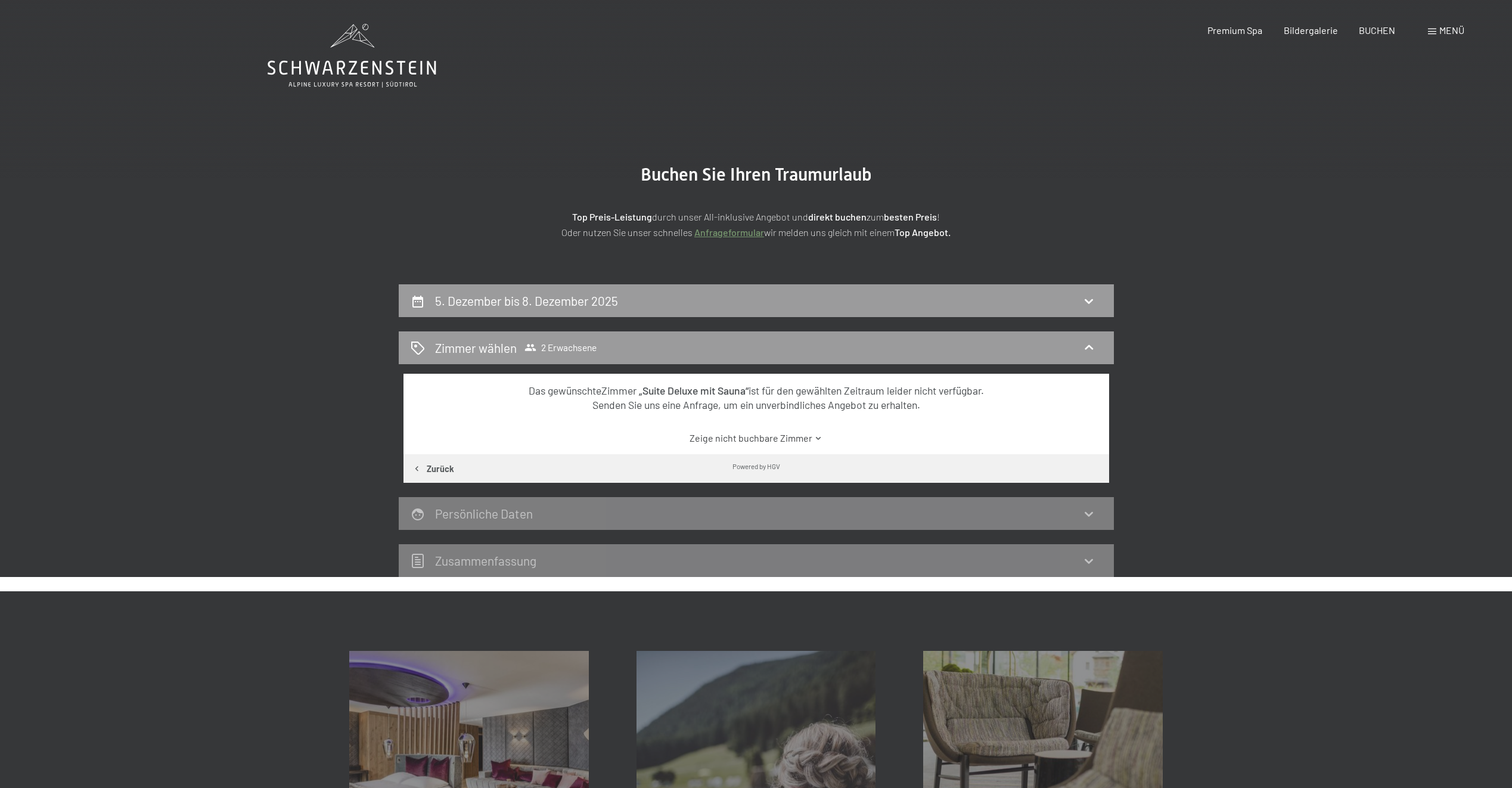
click at [580, 400] on div "Das gewünschte [PERSON_NAME] „Suite Deluxe mit Sauna“ ist für den gewählten Zei…" at bounding box center [755, 398] width 663 height 29
click at [567, 344] on span "2 Erwachsene" at bounding box center [561, 347] width 72 height 12
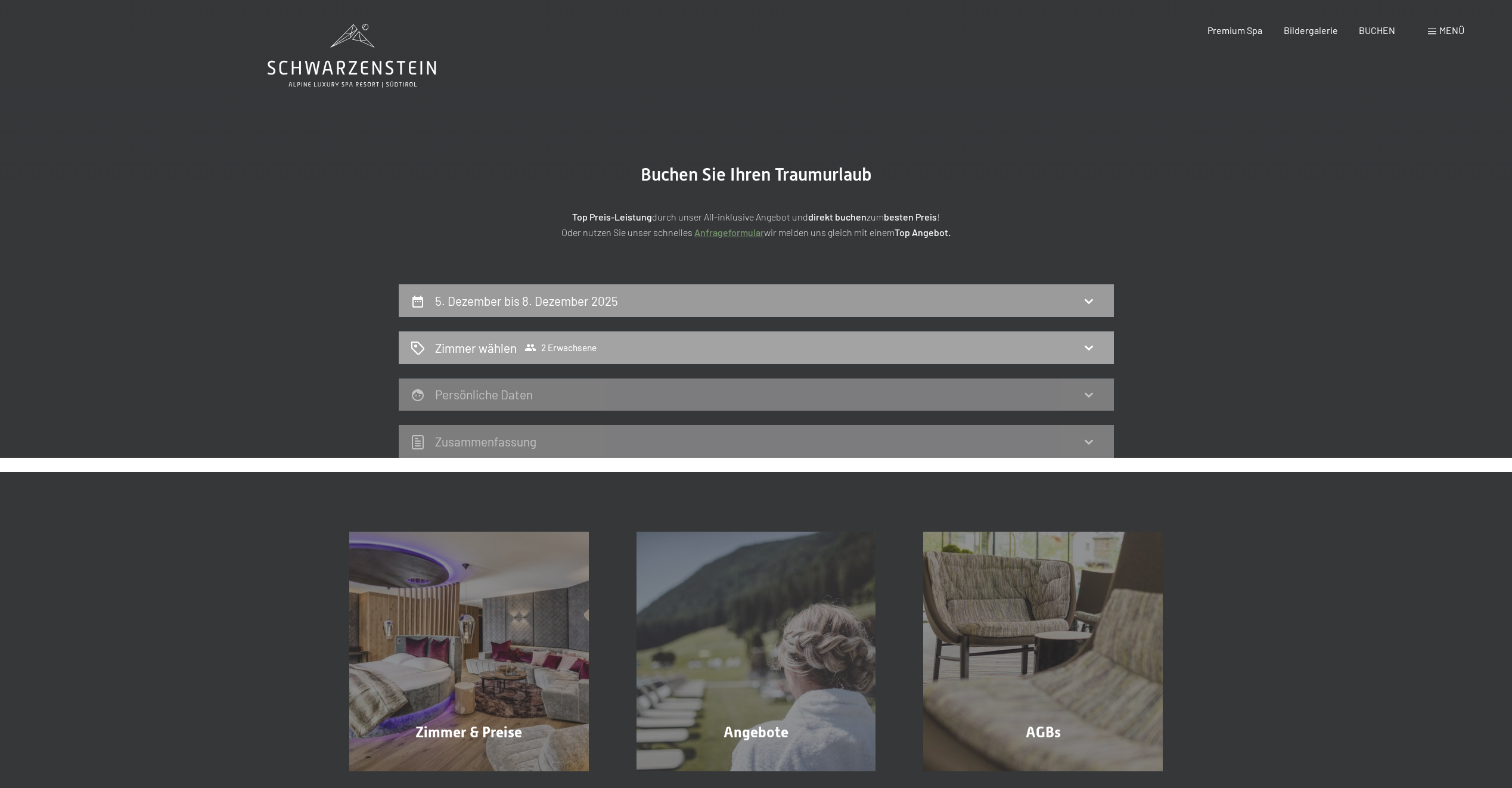
drag, startPoint x: 567, startPoint y: 344, endPoint x: 458, endPoint y: 347, distance: 109.0
click at [458, 347] on h2 "Zimmer wählen" at bounding box center [476, 348] width 81 height 17
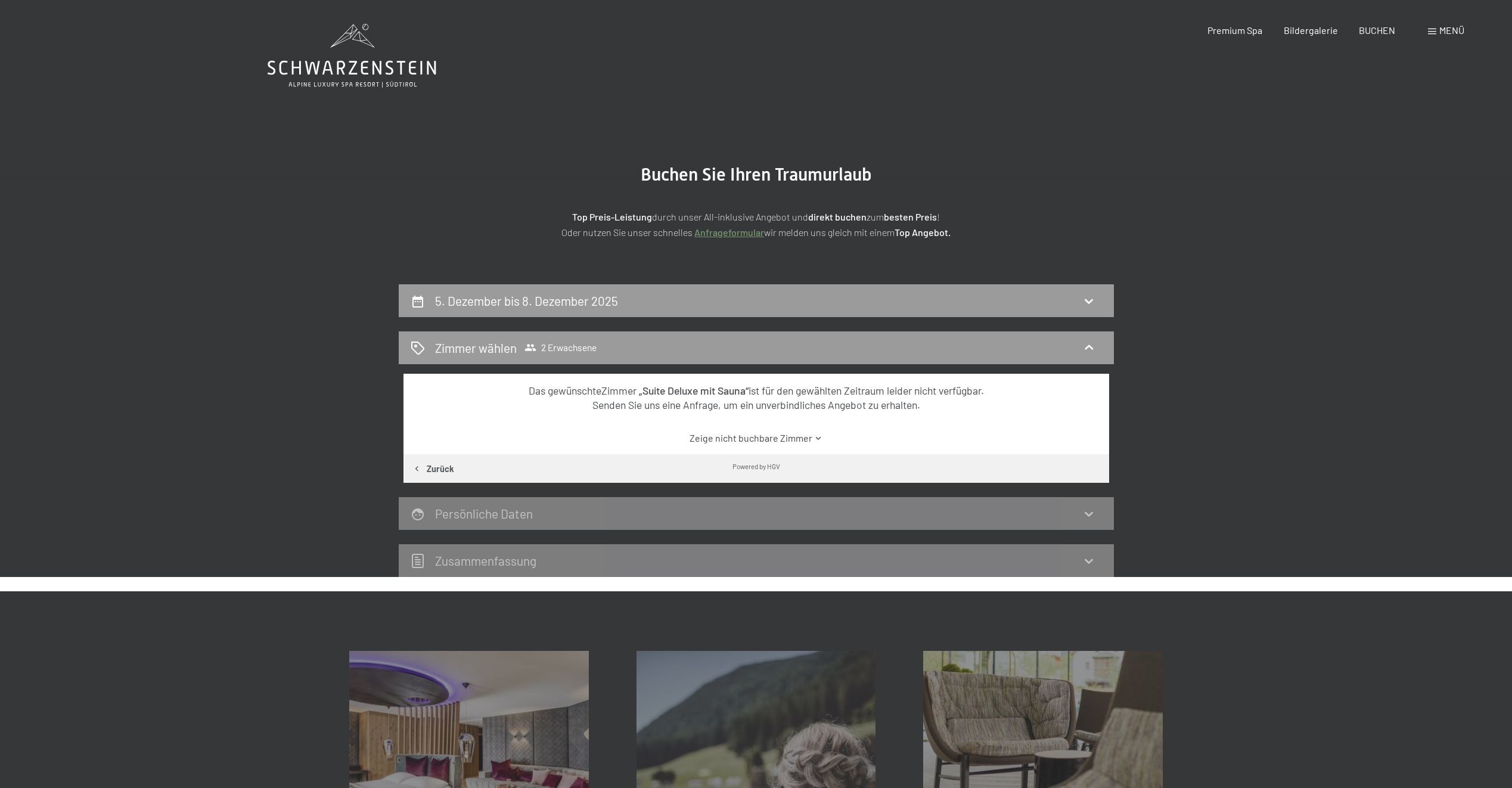
click at [433, 471] on button "Zurück" at bounding box center [433, 468] width 60 height 28
select select "[DATE]"
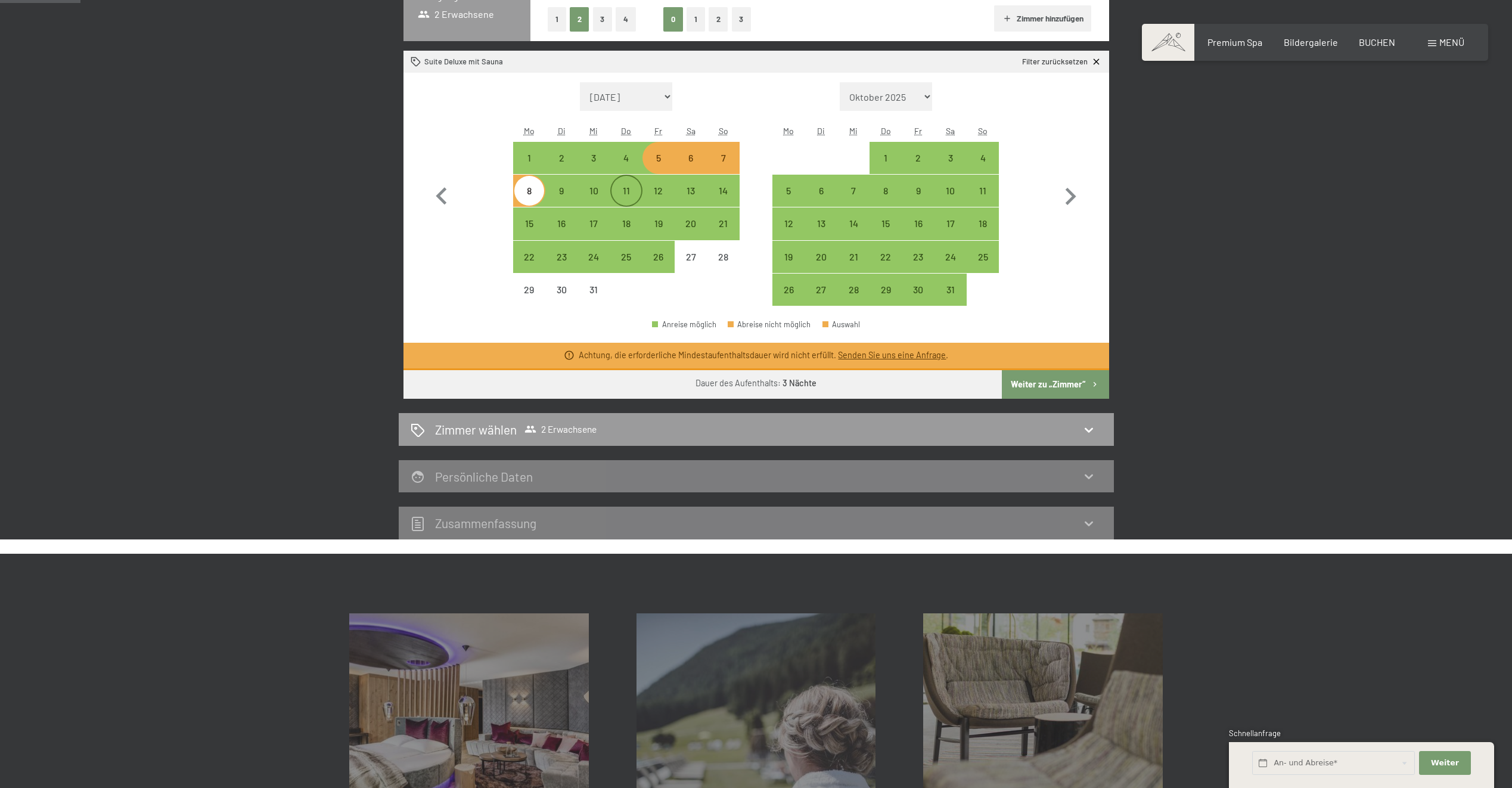
scroll to position [358, 0]
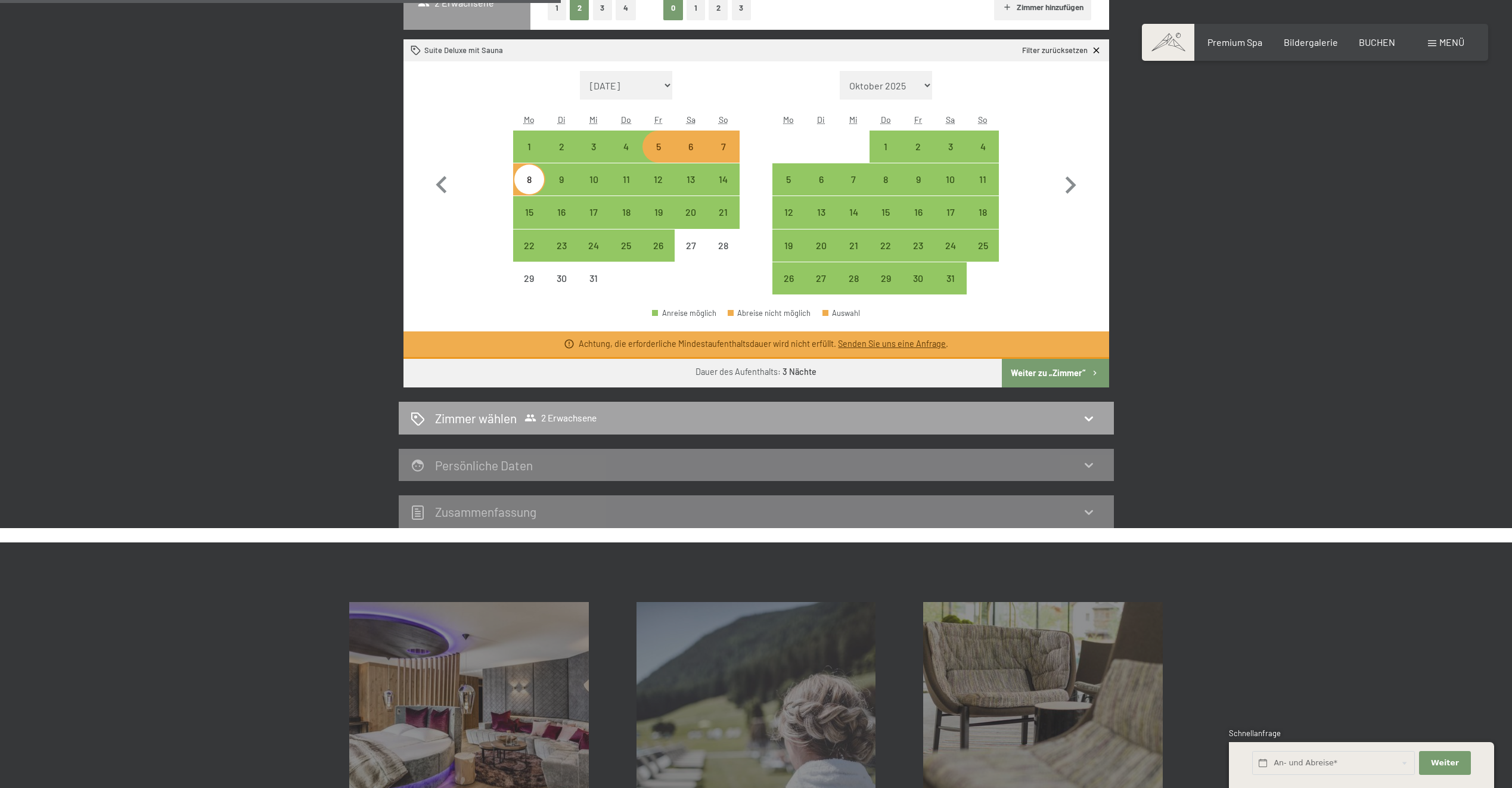
click at [507, 420] on h2 "Zimmer wählen" at bounding box center [476, 418] width 81 height 17
select select "[DATE]"
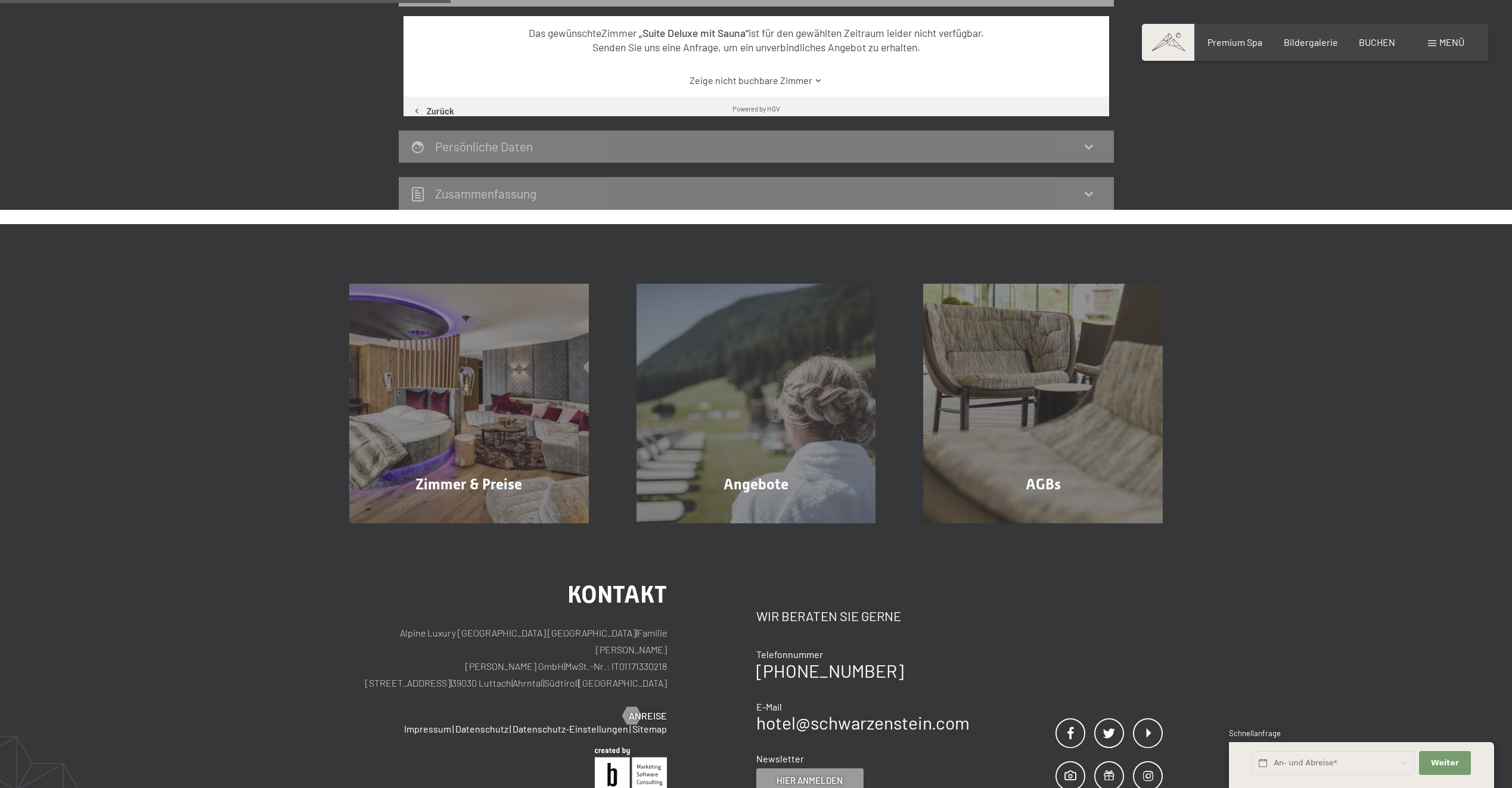
scroll to position [284, 0]
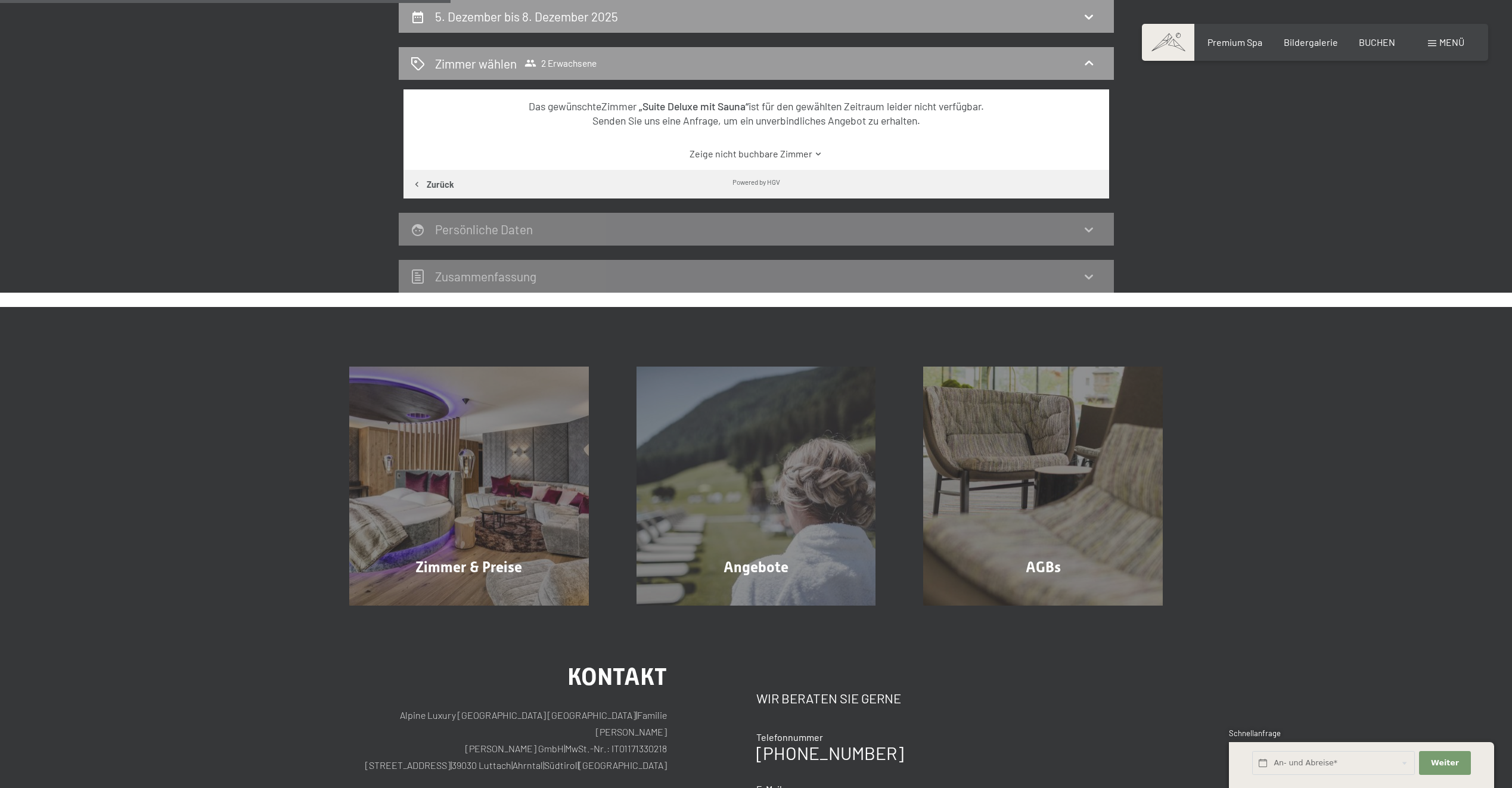
click at [727, 157] on link "Zeige nicht buchbare Zimmer" at bounding box center [755, 154] width 663 height 13
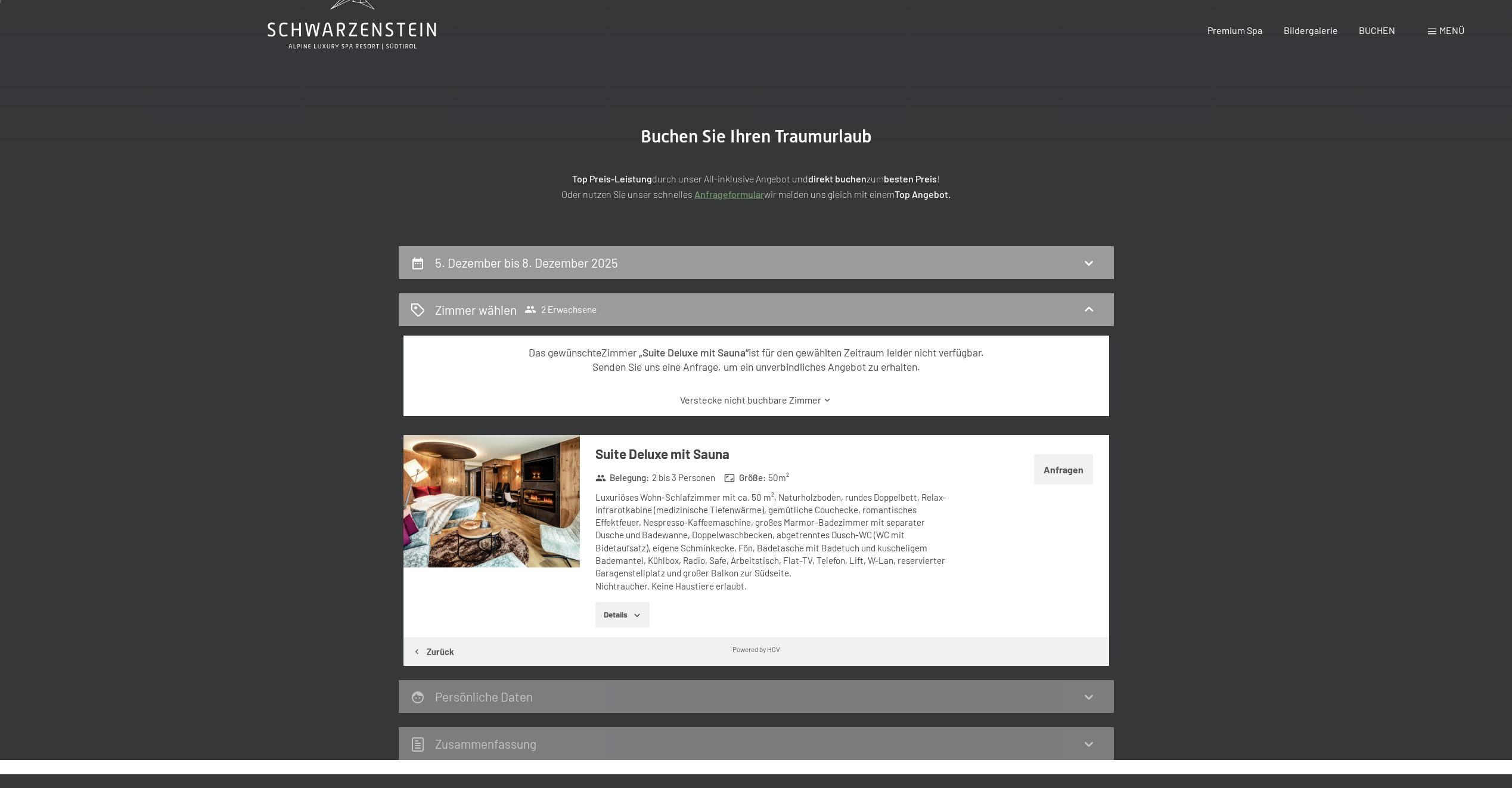
scroll to position [0, 0]
